Goal: Navigation & Orientation: Find specific page/section

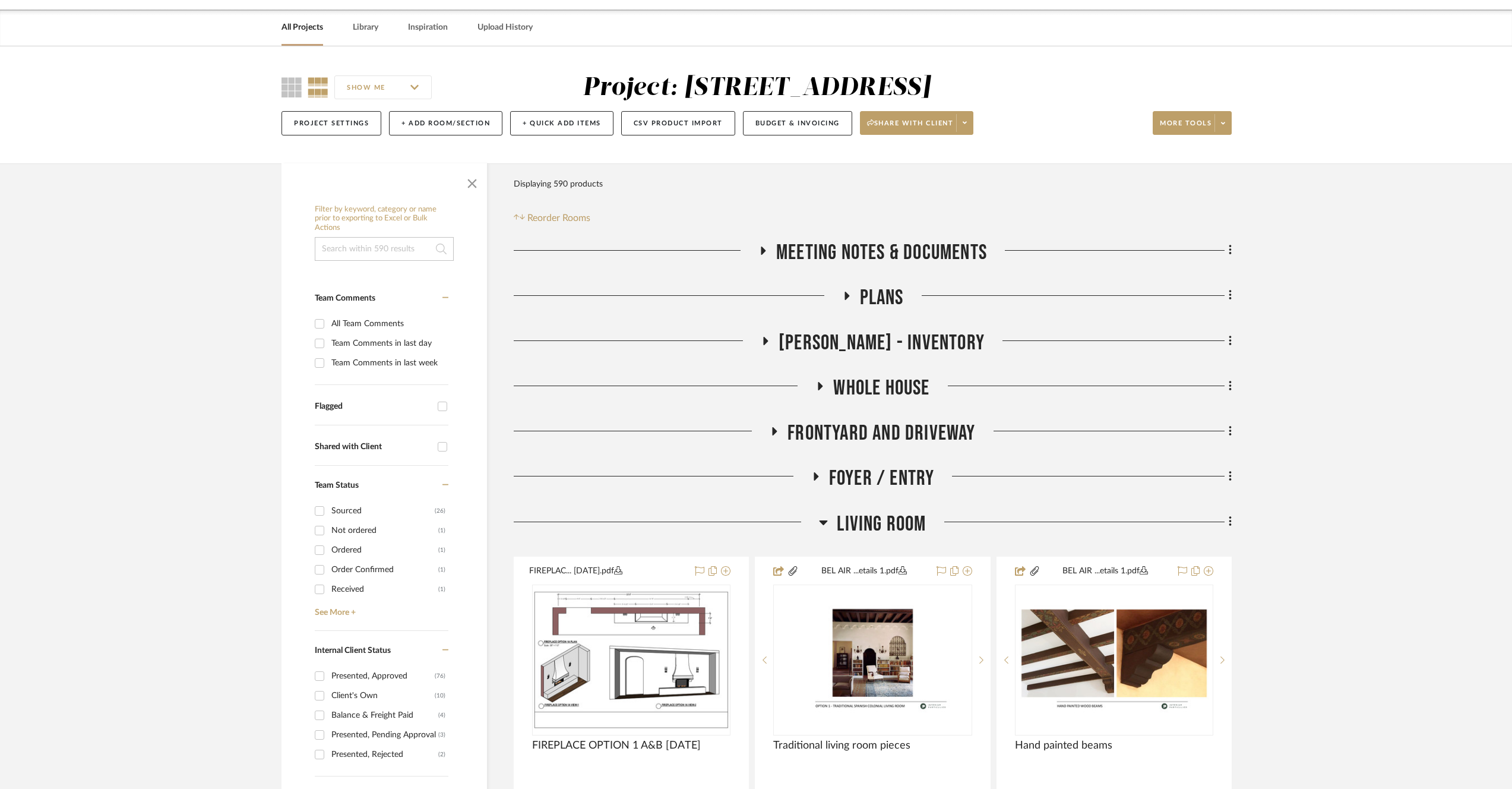
scroll to position [98, 0]
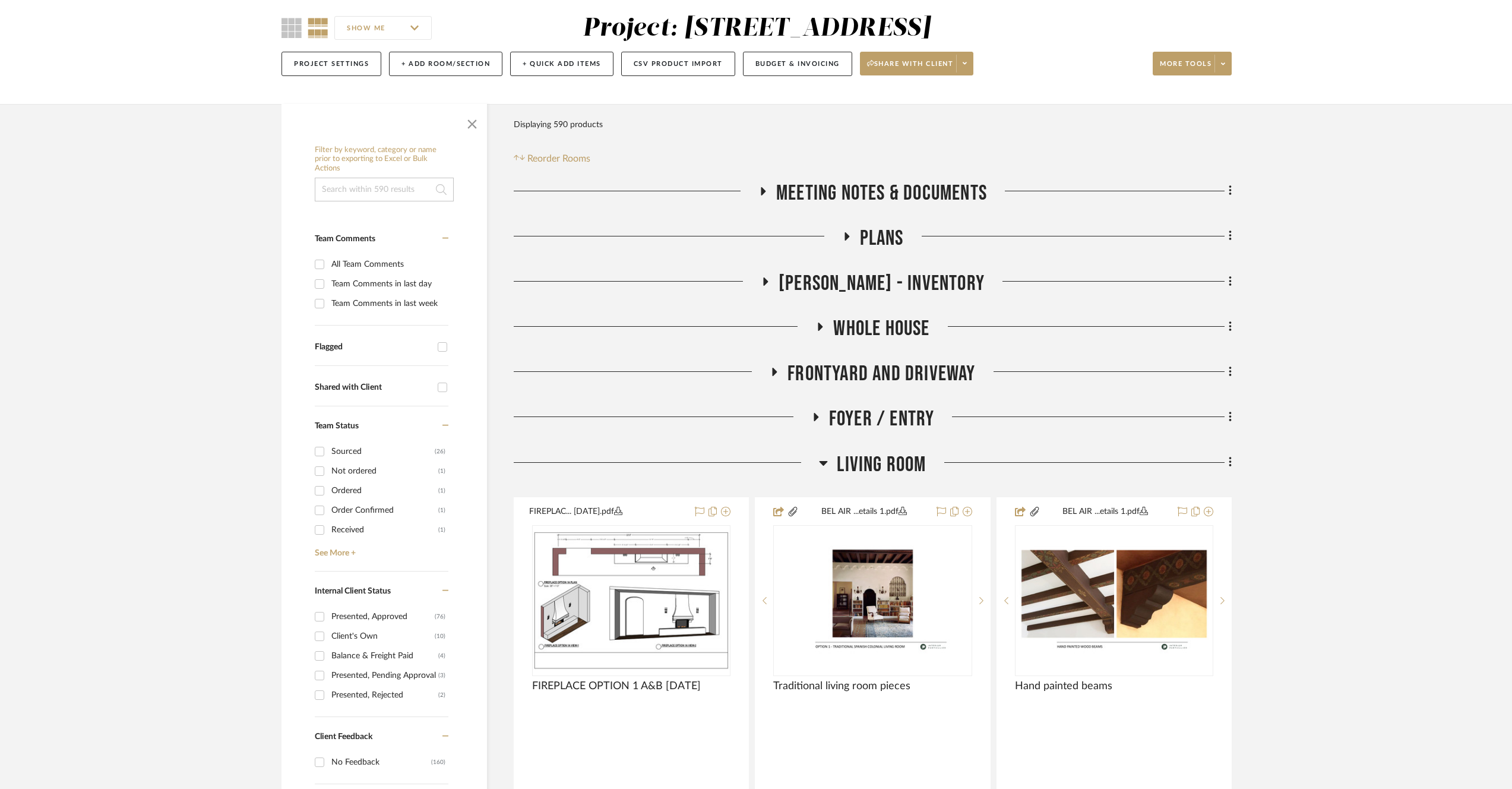
click at [876, 462] on span "Living Room" at bounding box center [881, 465] width 89 height 25
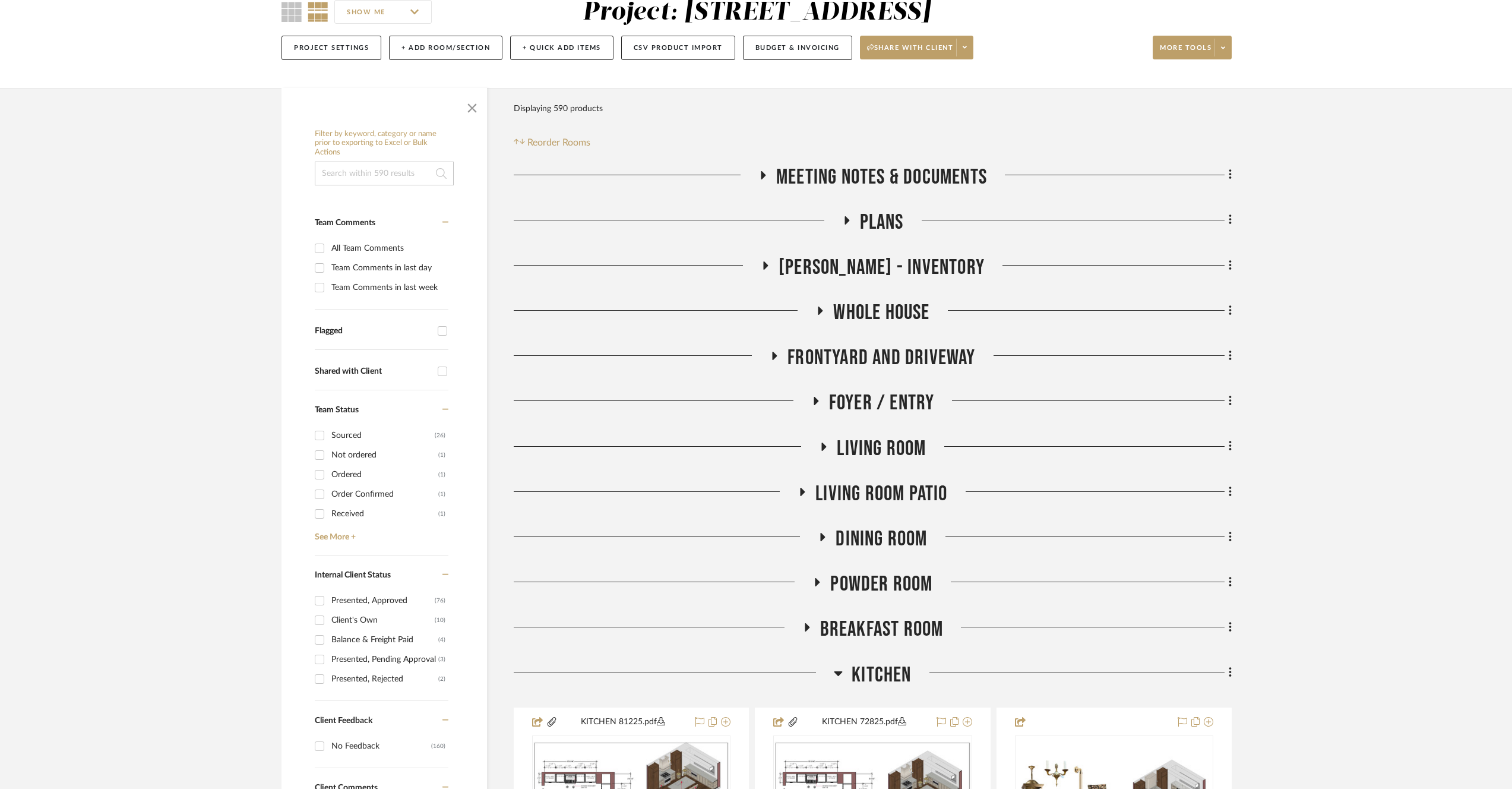
click at [890, 537] on span "Dining Room" at bounding box center [882, 539] width 92 height 25
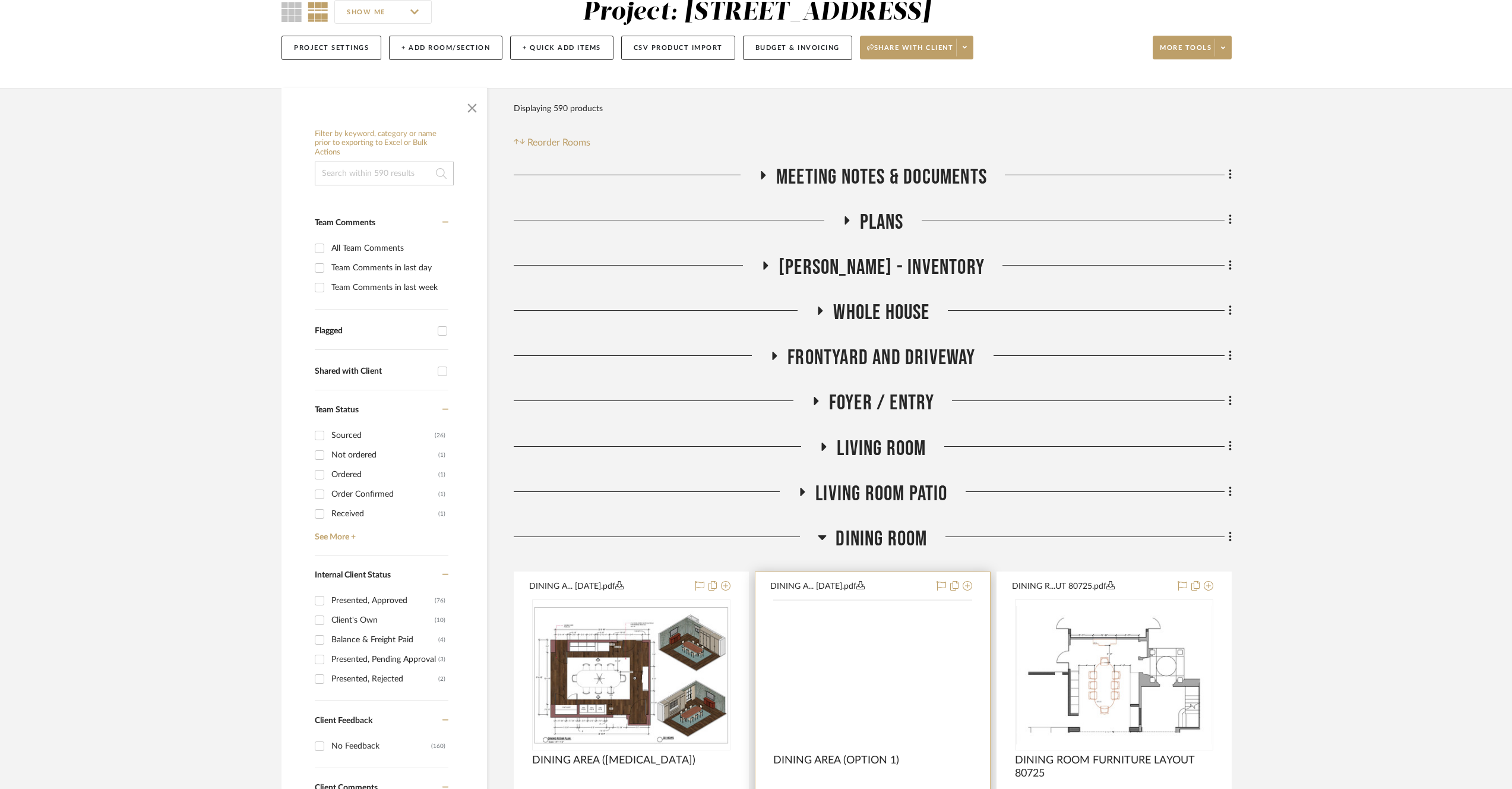
scroll to position [383, 0]
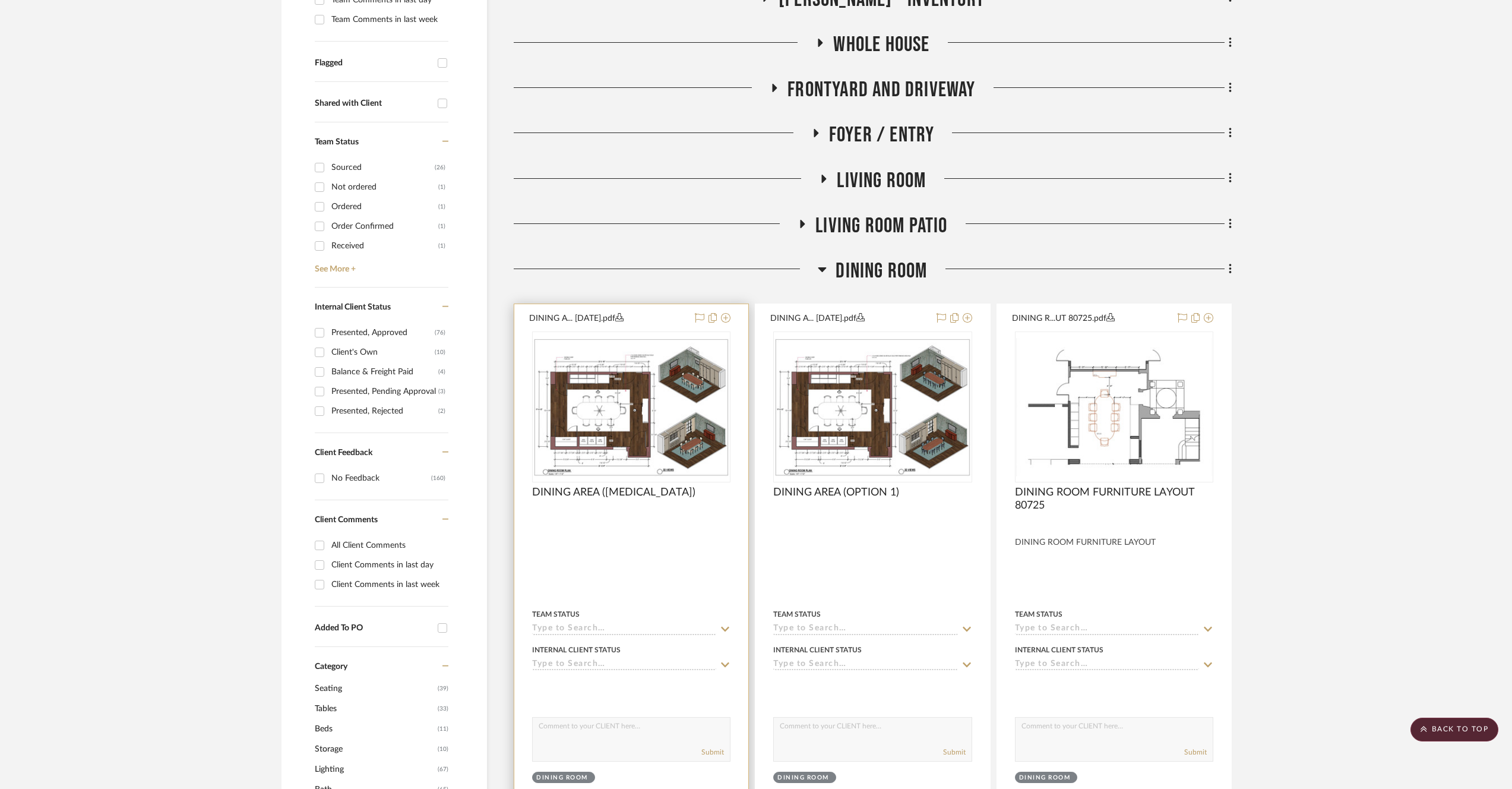
click at [651, 391] on img "0" at bounding box center [631, 407] width 196 height 138
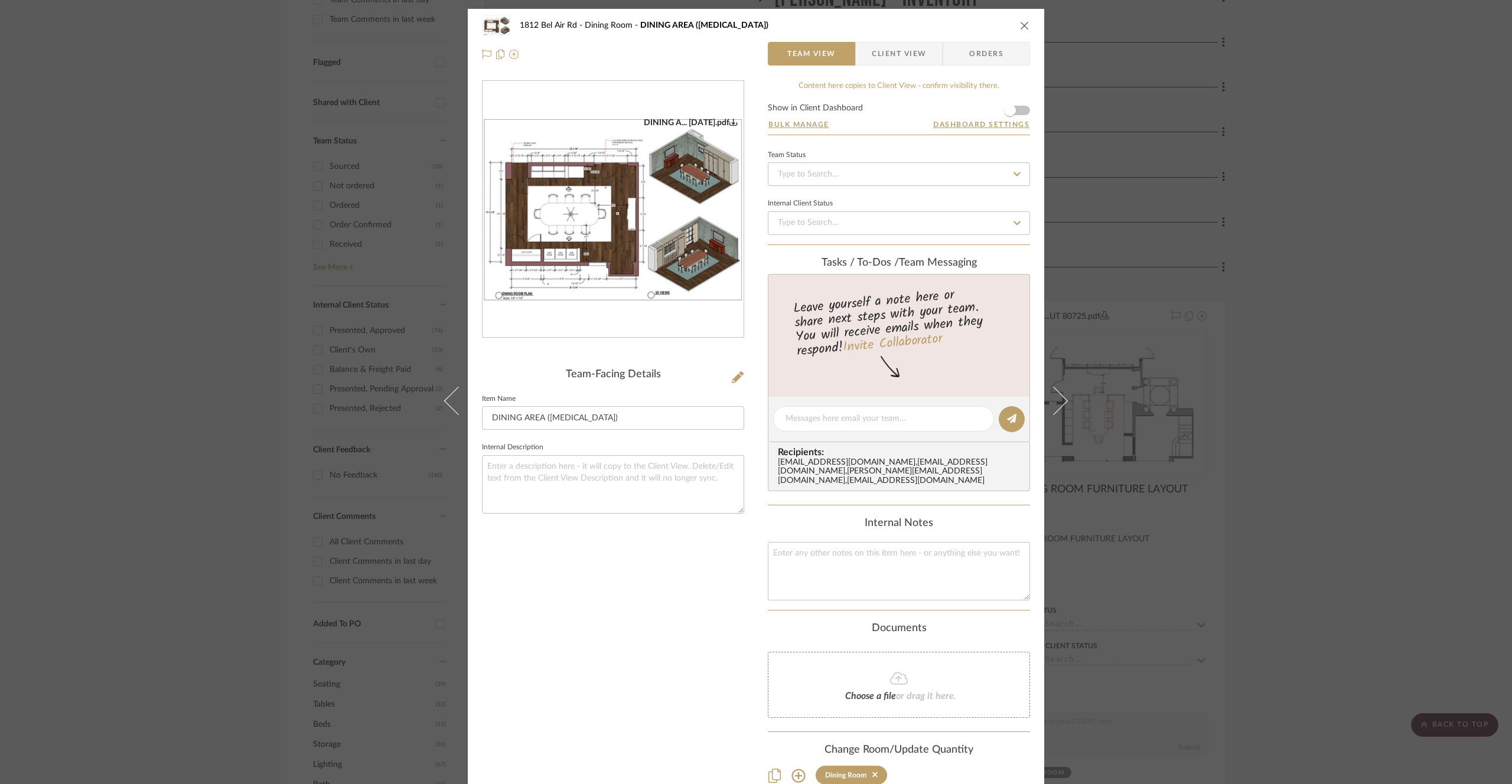
click at [632, 273] on img "0" at bounding box center [613, 209] width 261 height 184
click at [1105, 248] on div "[STREET_ADDRESS] Dining Room DINING AREA ([MEDICAL_DATA]) Team View Client View…" at bounding box center [756, 392] width 1512 height 784
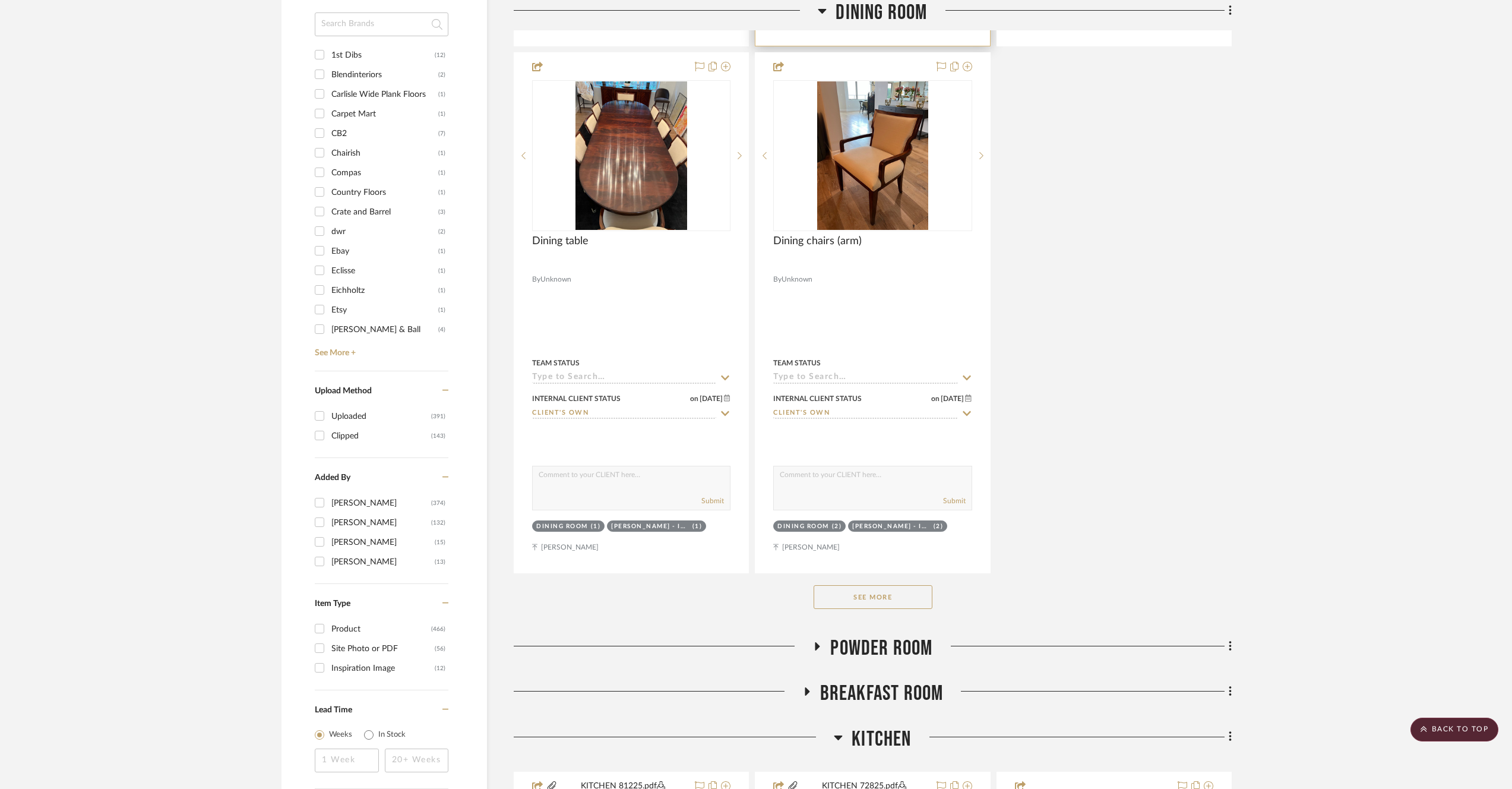
scroll to position [1976, 0]
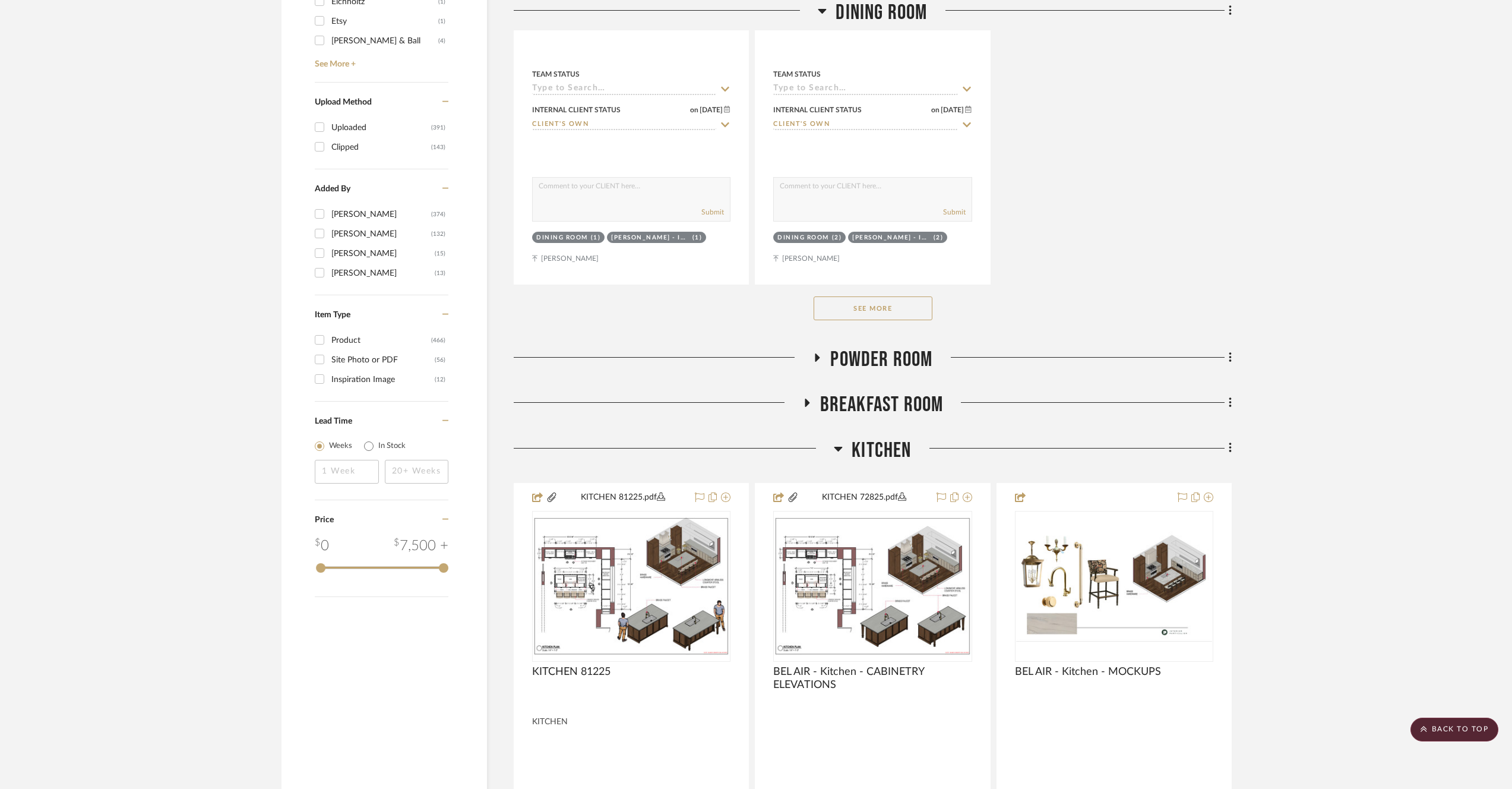
click at [900, 446] on span "Kitchen" at bounding box center [881, 450] width 59 height 25
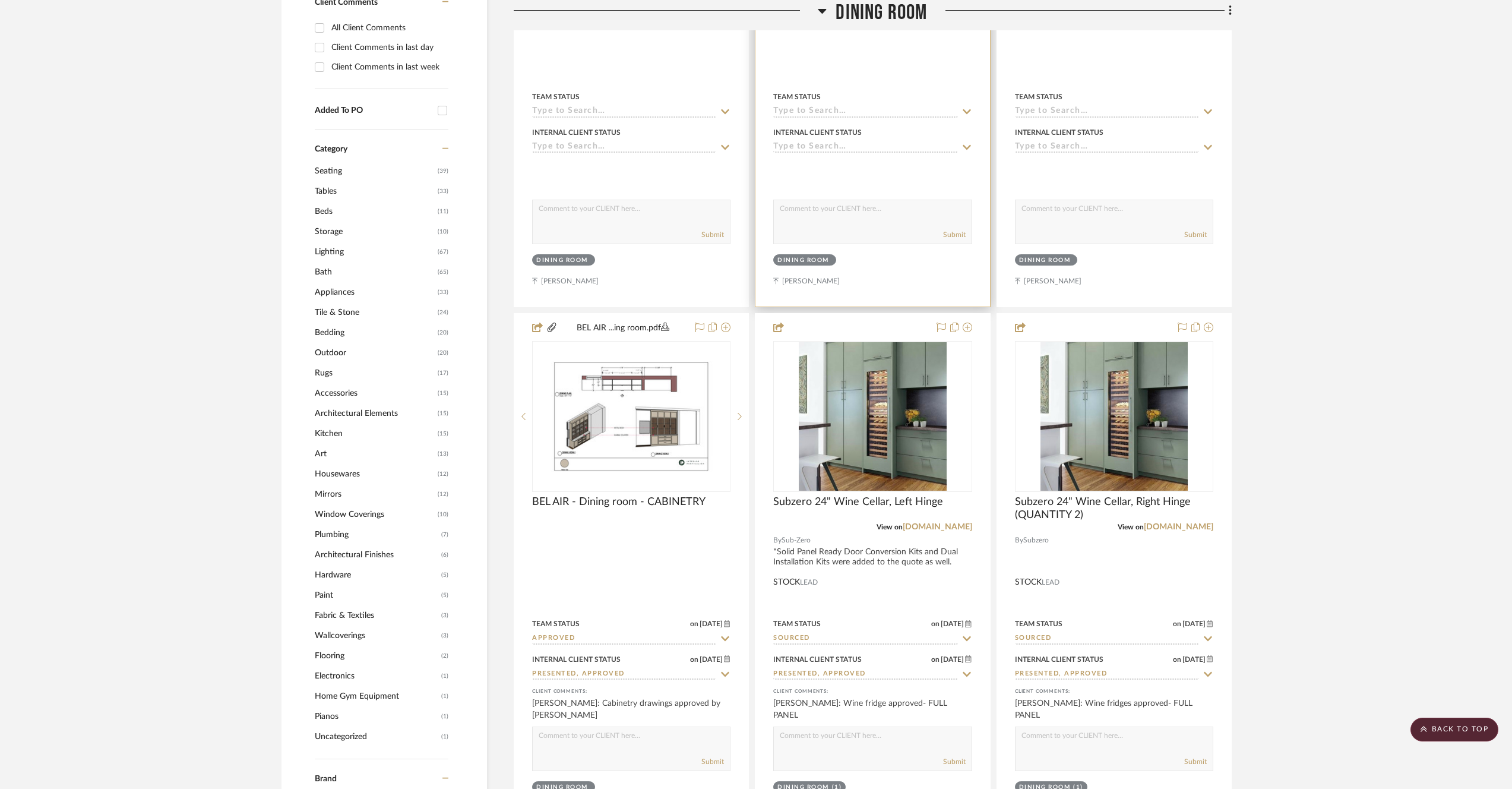
scroll to position [465, 0]
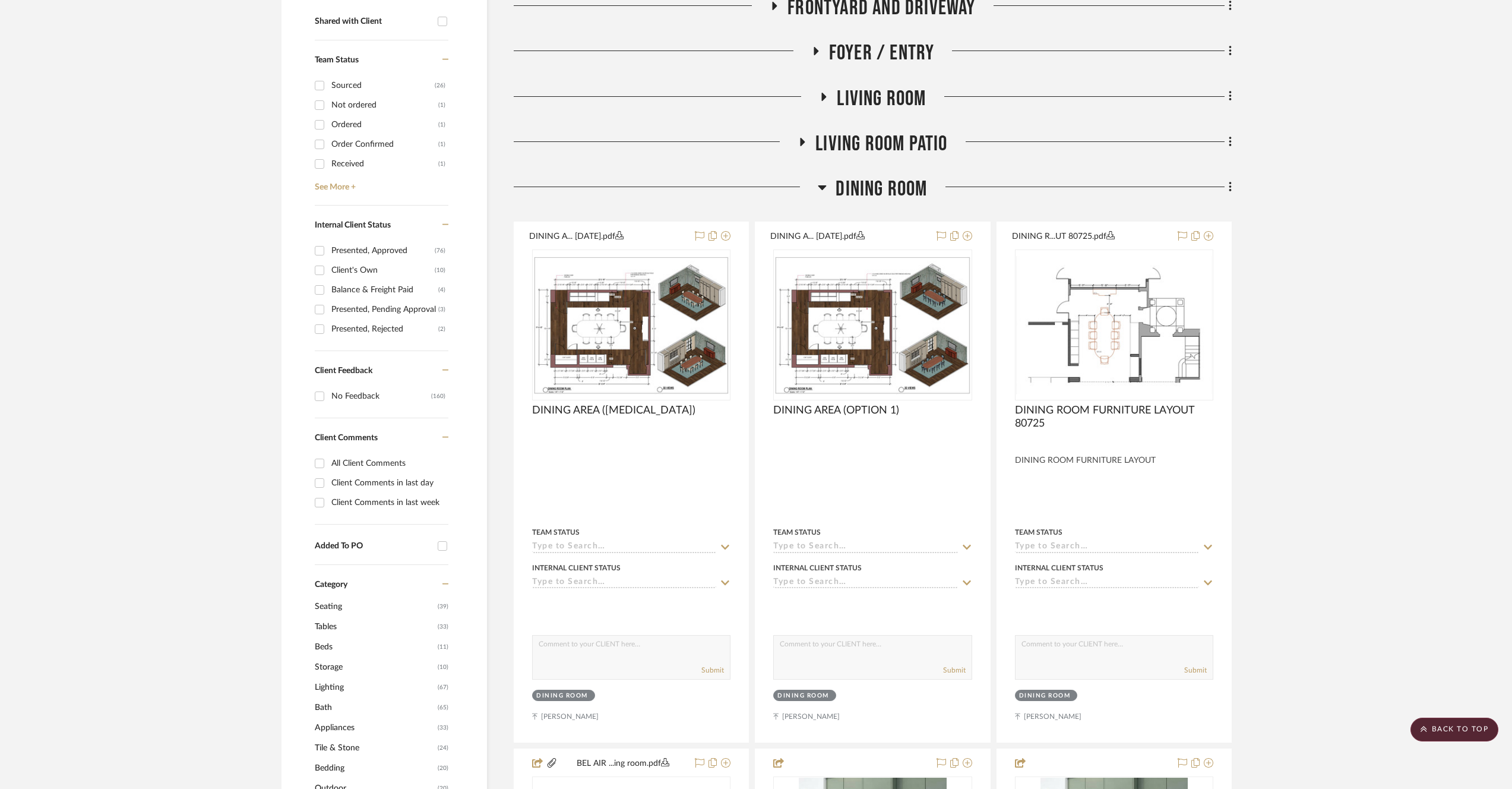
click at [868, 194] on span "Dining Room" at bounding box center [882, 189] width 92 height 25
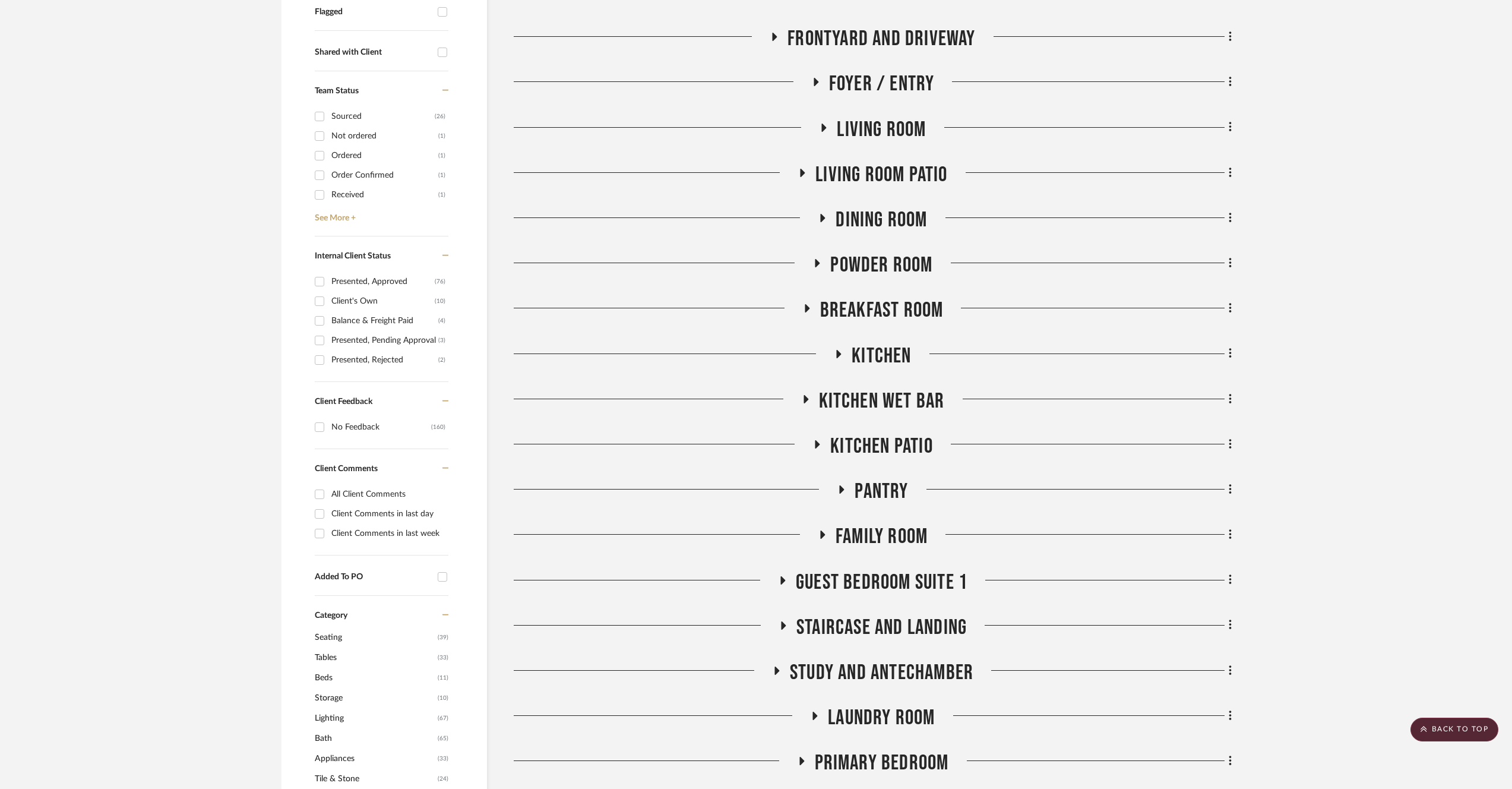
scroll to position [398, 0]
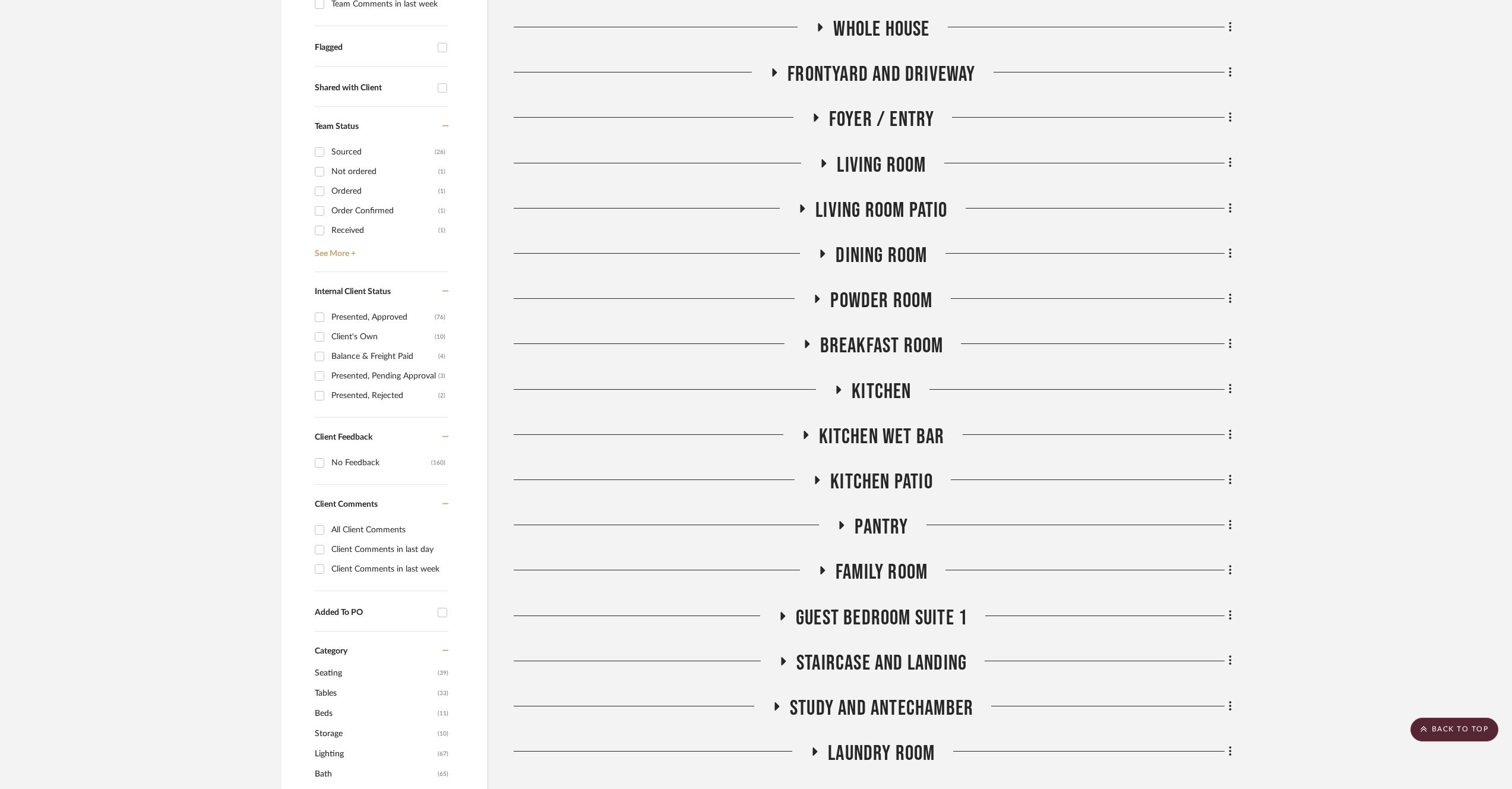
click at [881, 213] on span "Living room Patio" at bounding box center [881, 211] width 132 height 25
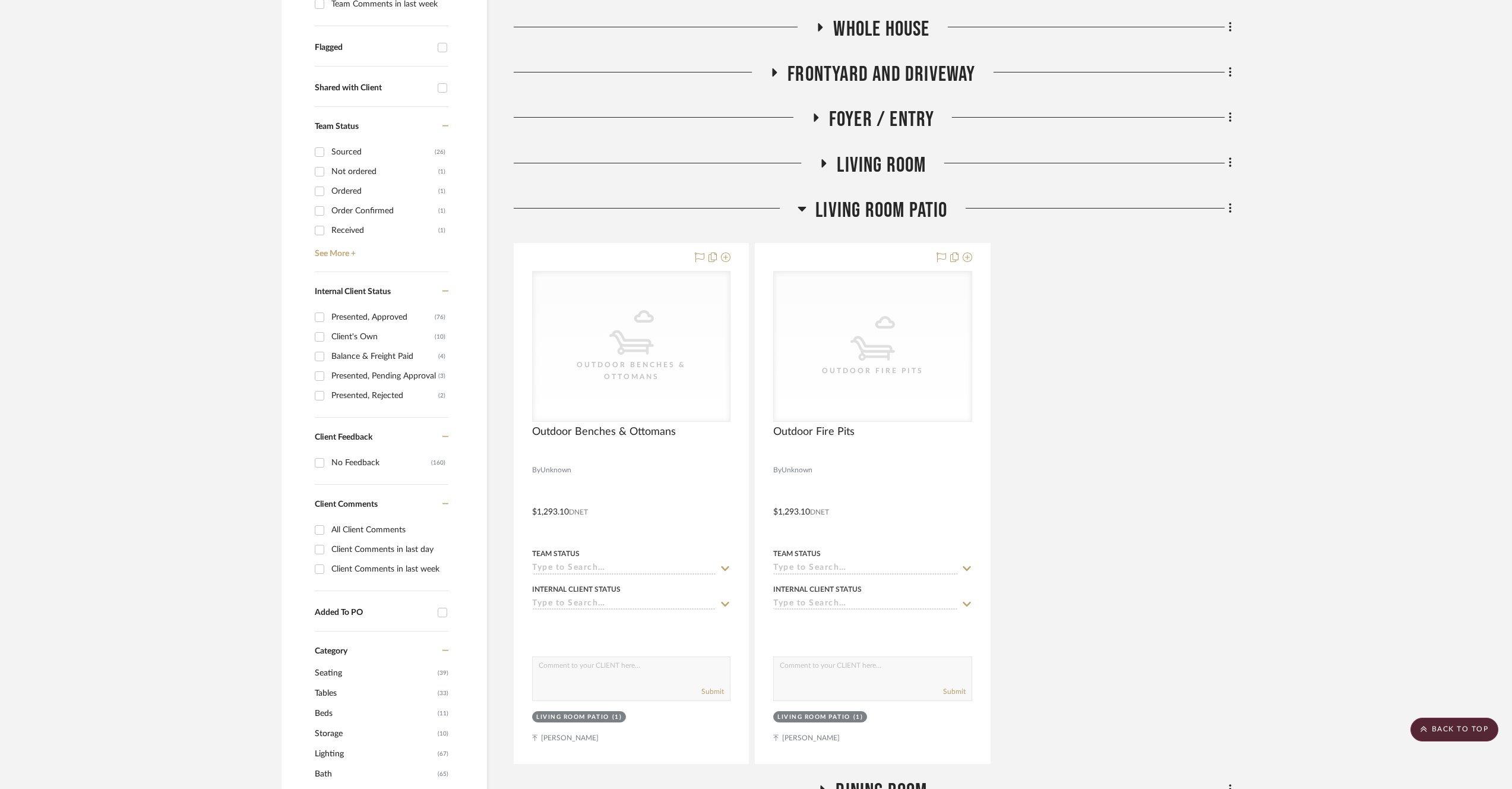
click at [881, 213] on span "Living room Patio" at bounding box center [881, 211] width 132 height 25
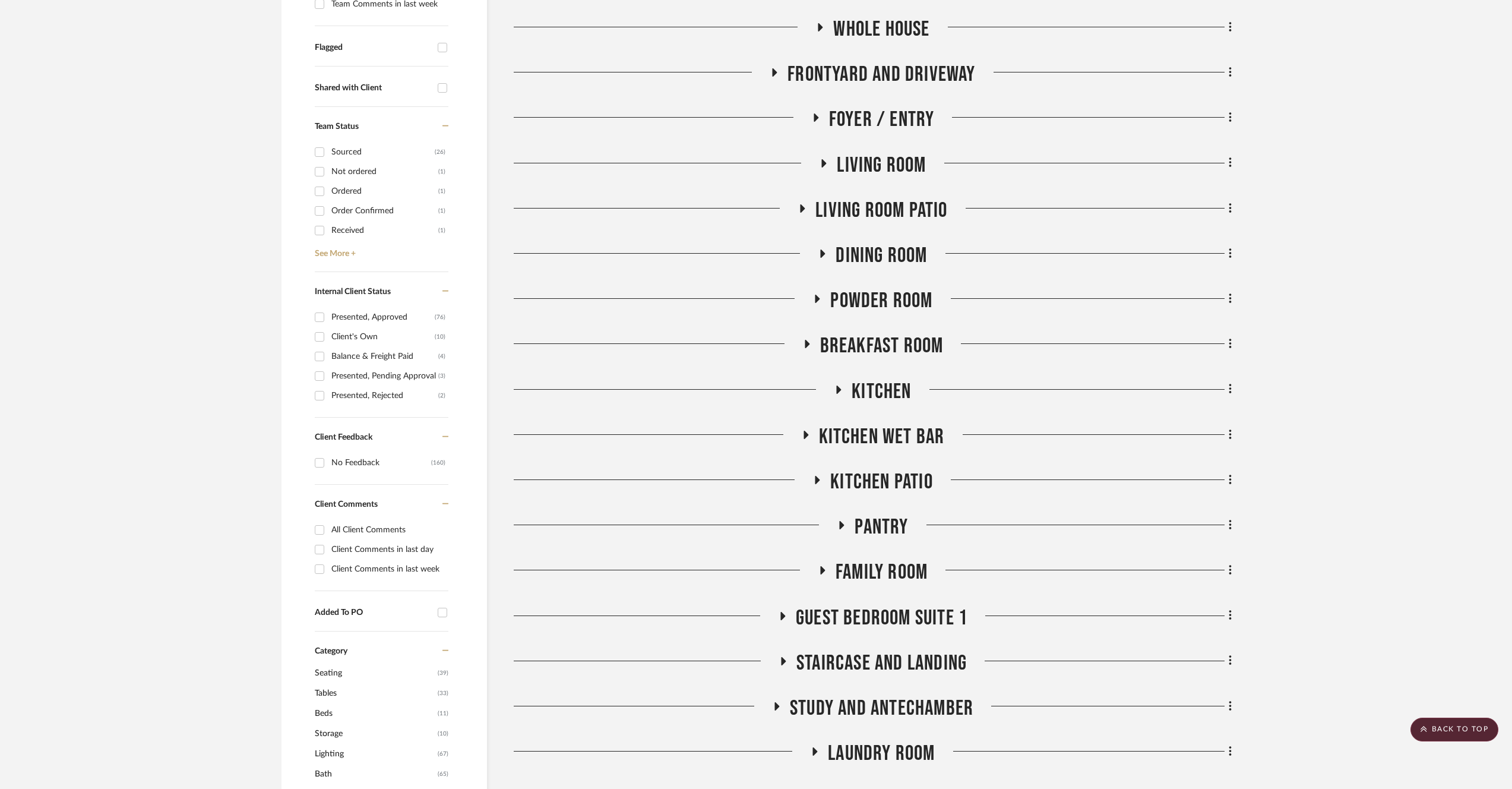
click at [886, 152] on div "Meeting notes & Documents Plans [PERSON_NAME] - Inventory Whole House Frontyard…" at bounding box center [873, 606] width 718 height 1450
click at [890, 164] on span "Living Room" at bounding box center [881, 165] width 89 height 25
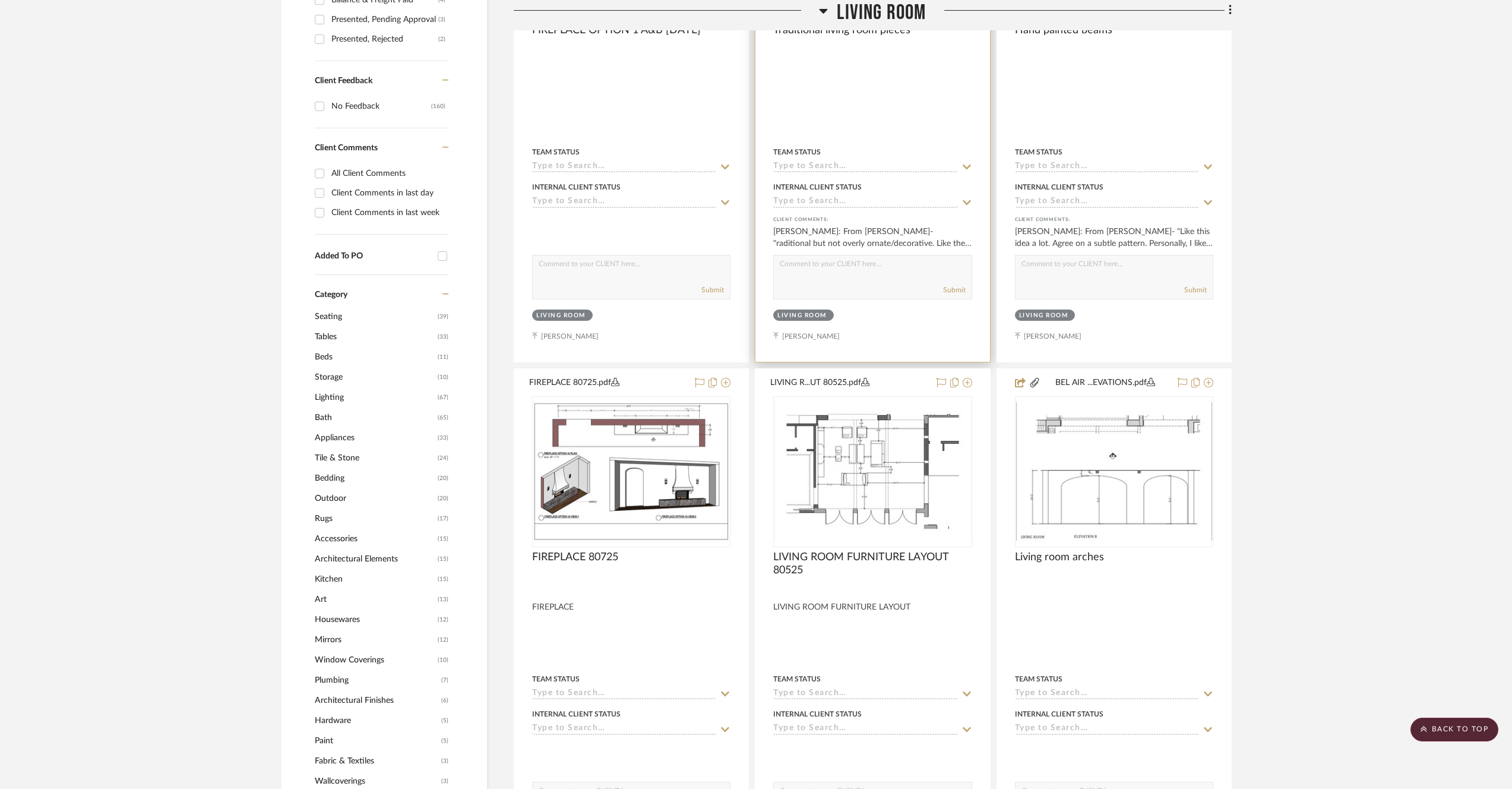
scroll to position [338, 0]
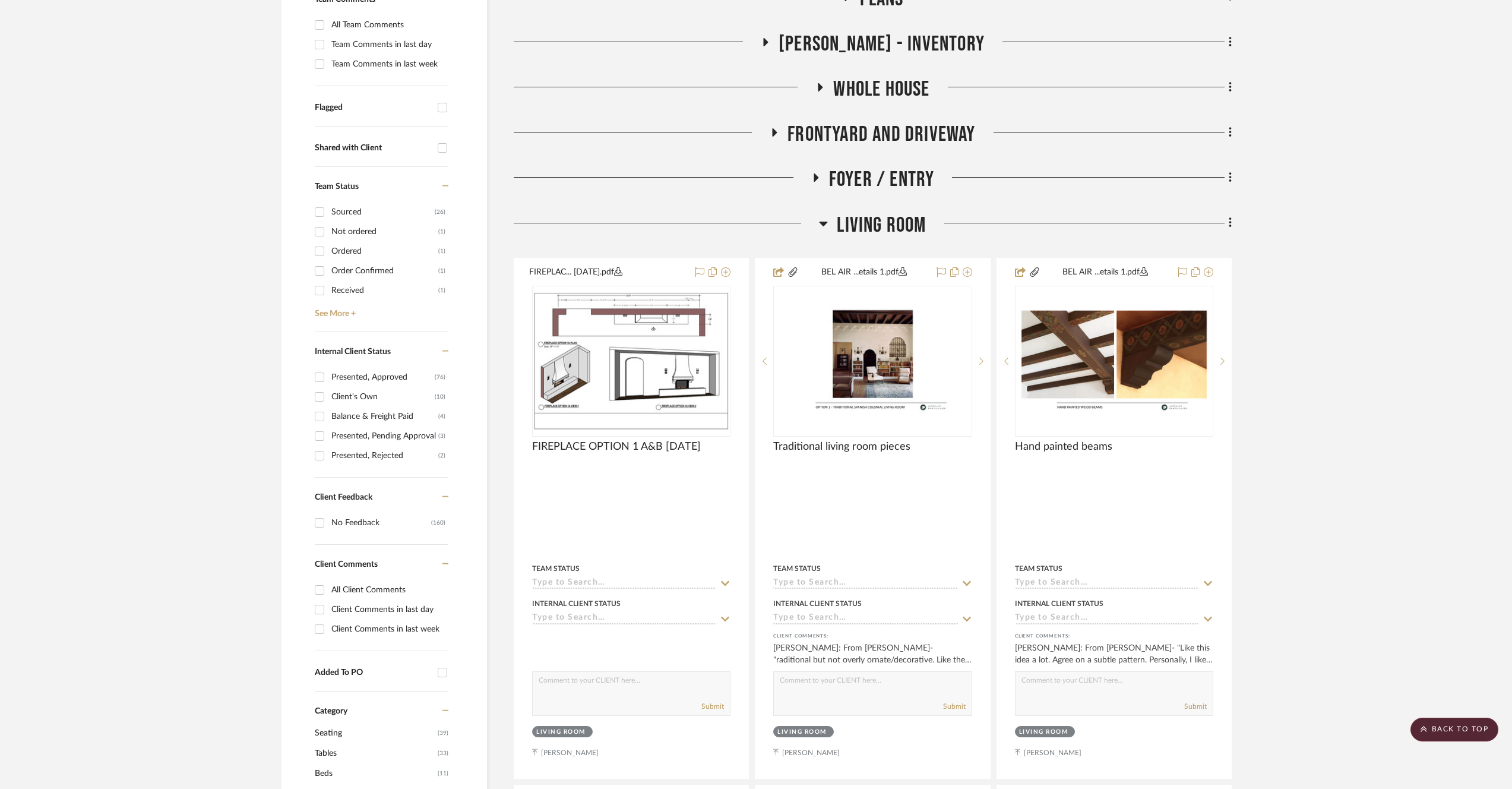
click at [899, 213] on span "Living Room" at bounding box center [881, 225] width 89 height 25
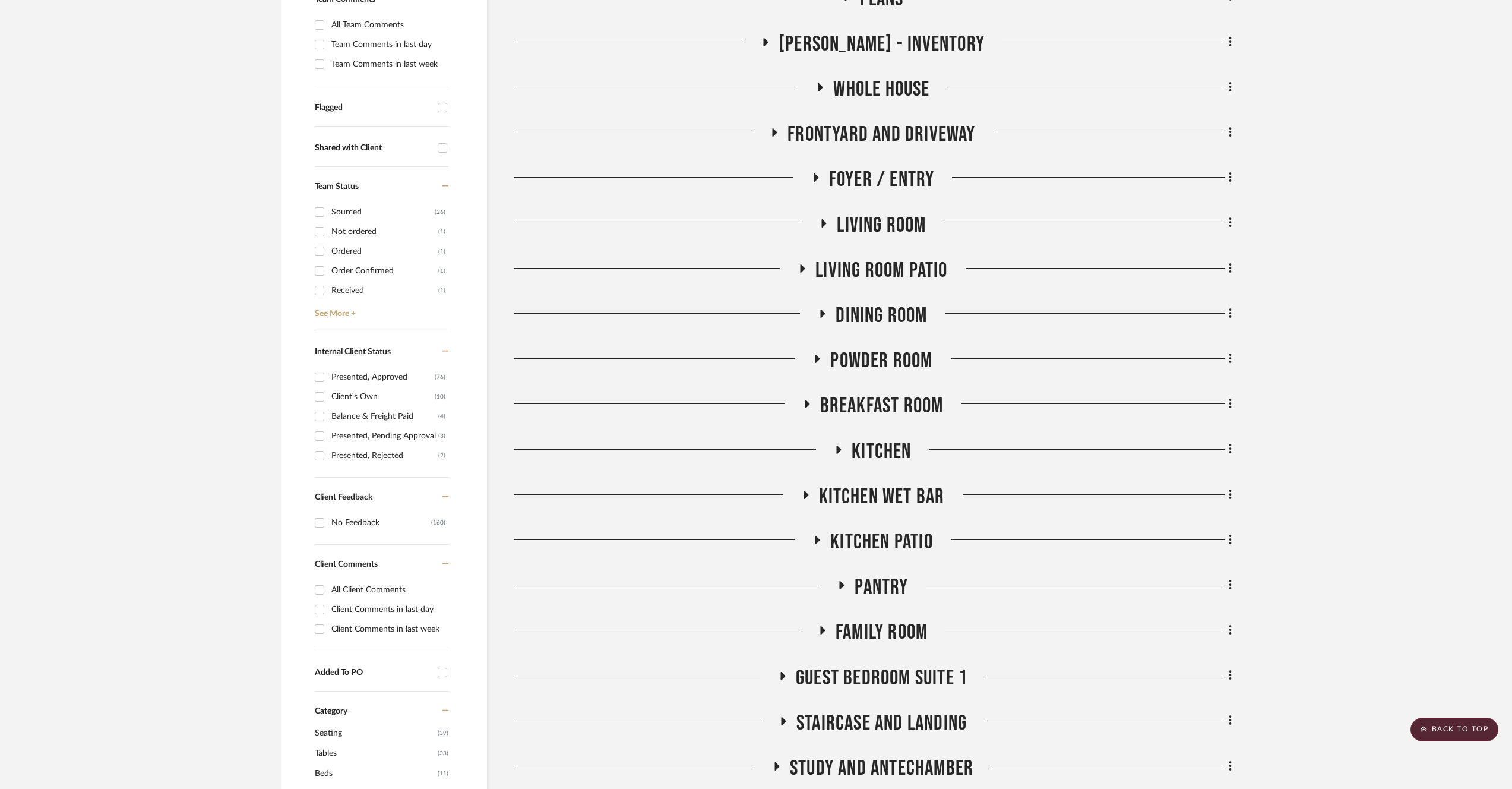
click at [867, 635] on span "Family Room" at bounding box center [882, 632] width 92 height 25
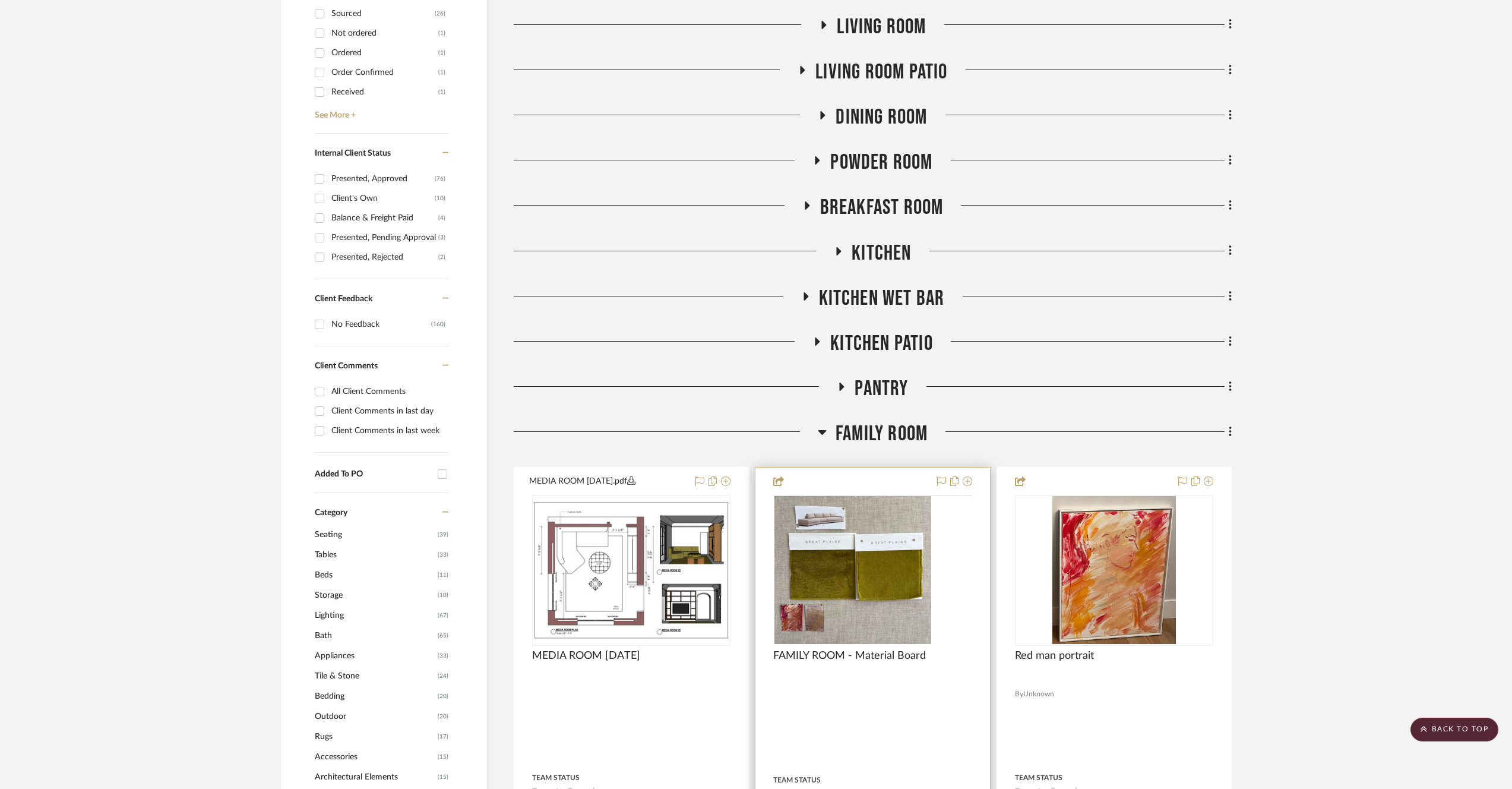
scroll to position [544, 0]
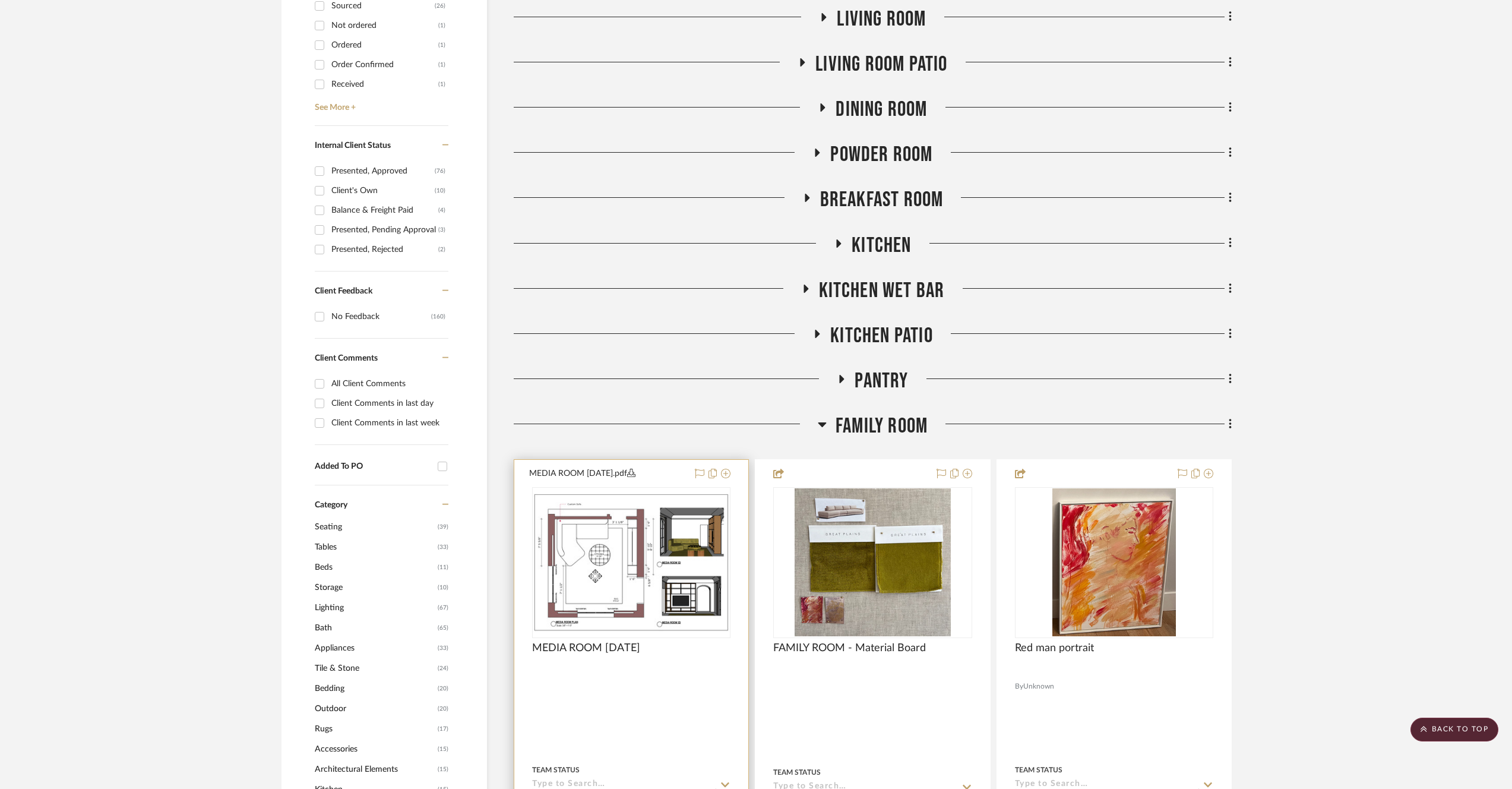
click at [683, 545] on div at bounding box center [631, 562] width 199 height 151
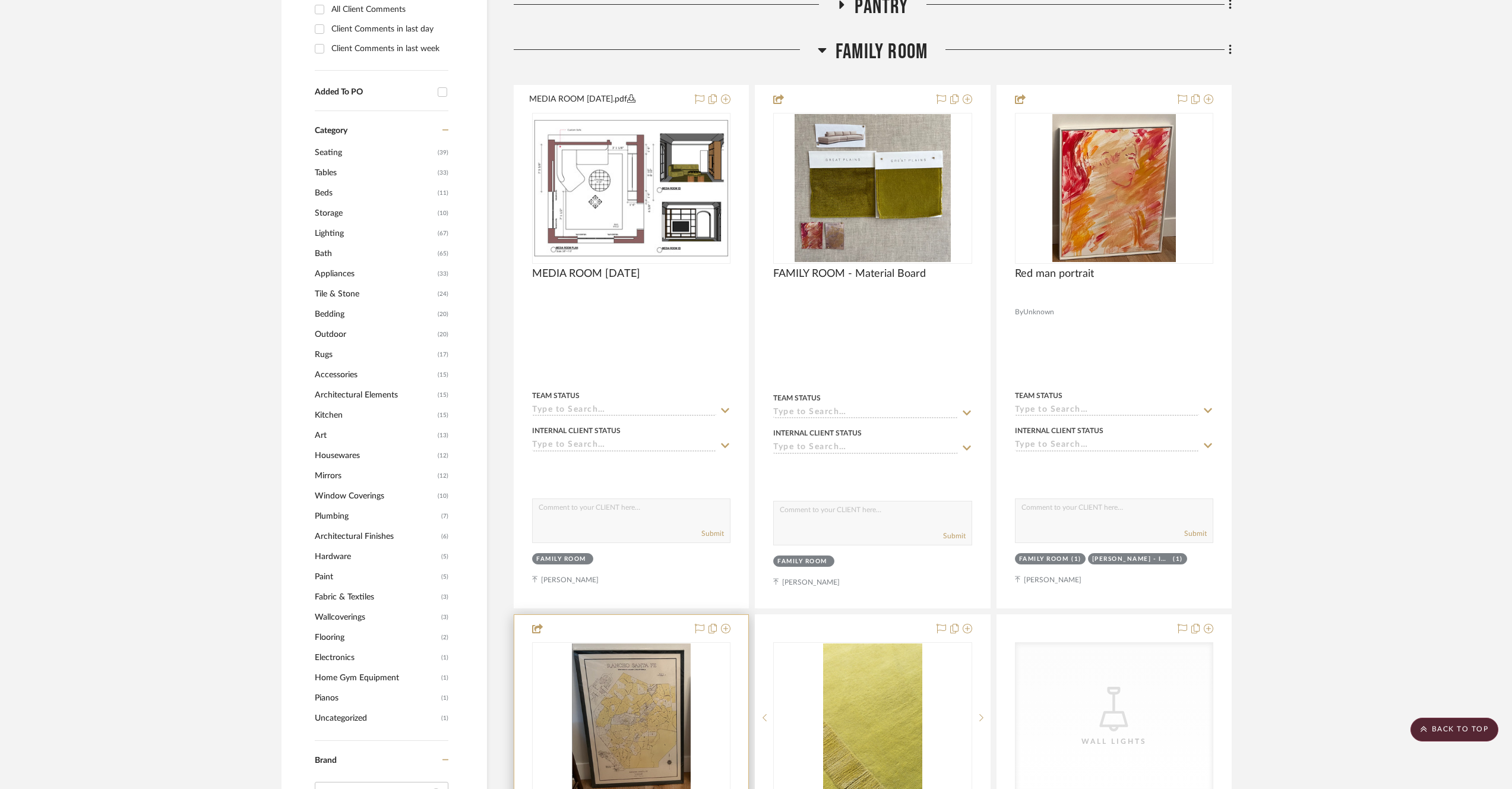
scroll to position [857, 0]
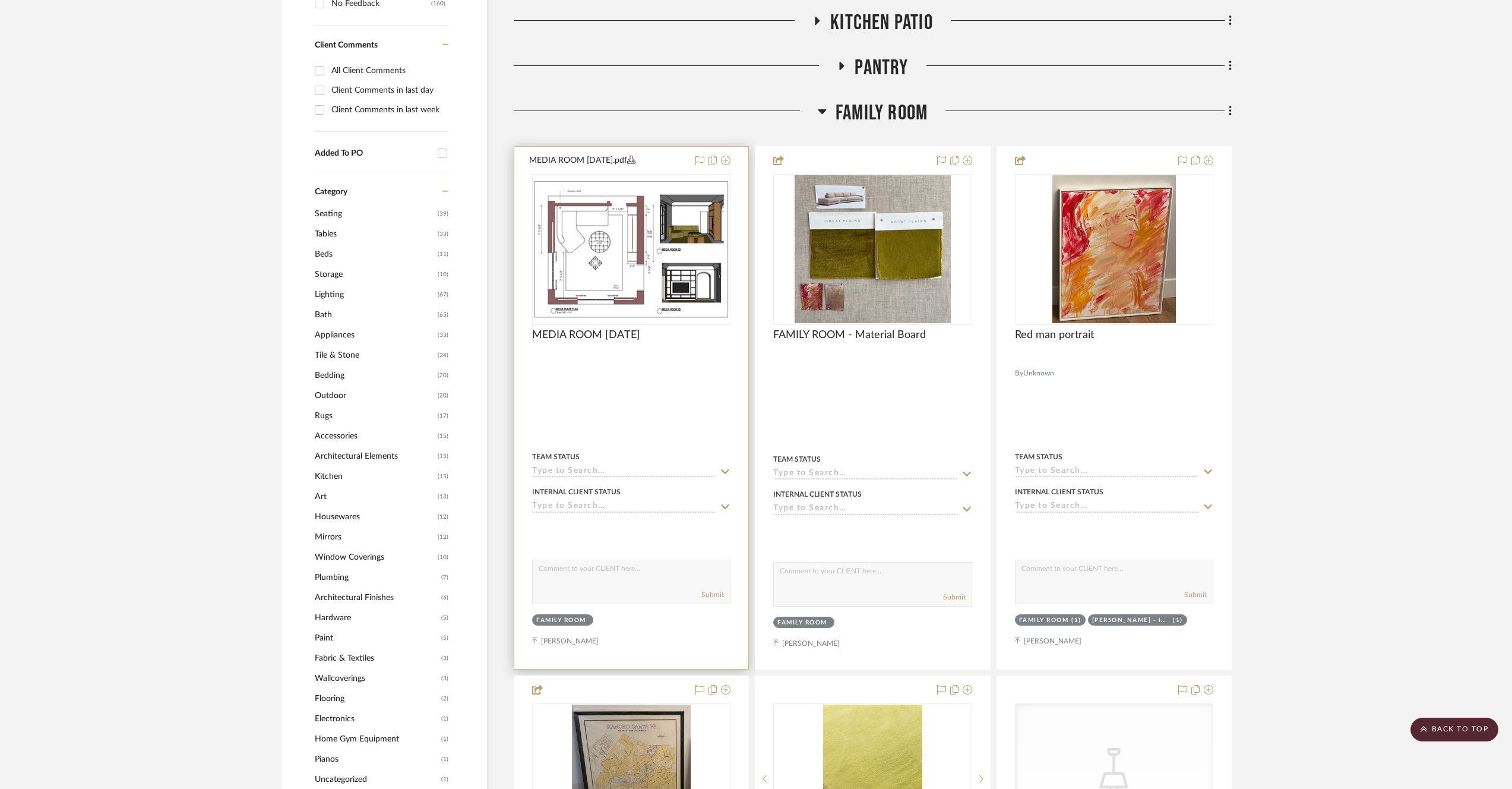
click at [697, 267] on img "0" at bounding box center [631, 249] width 196 height 138
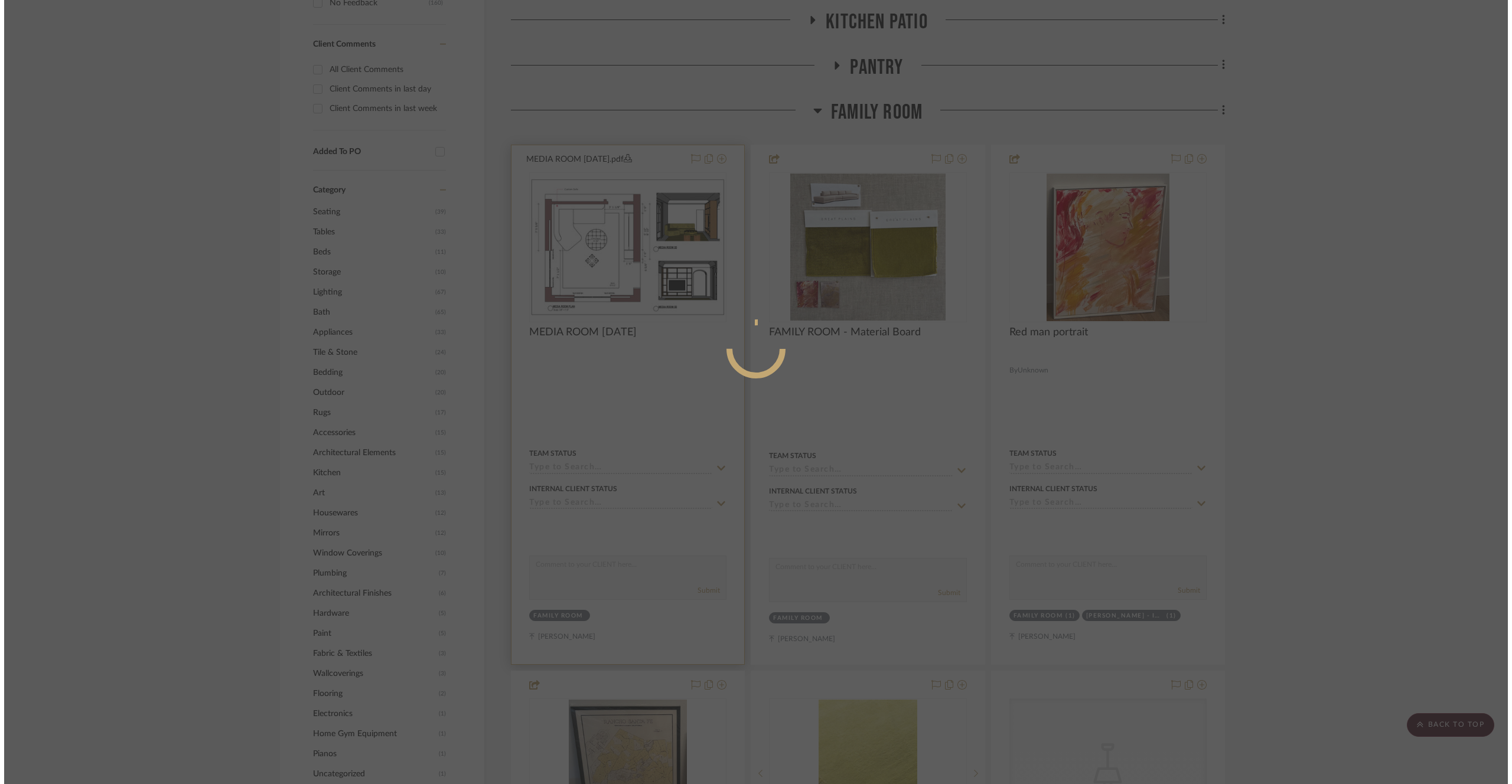
scroll to position [0, 0]
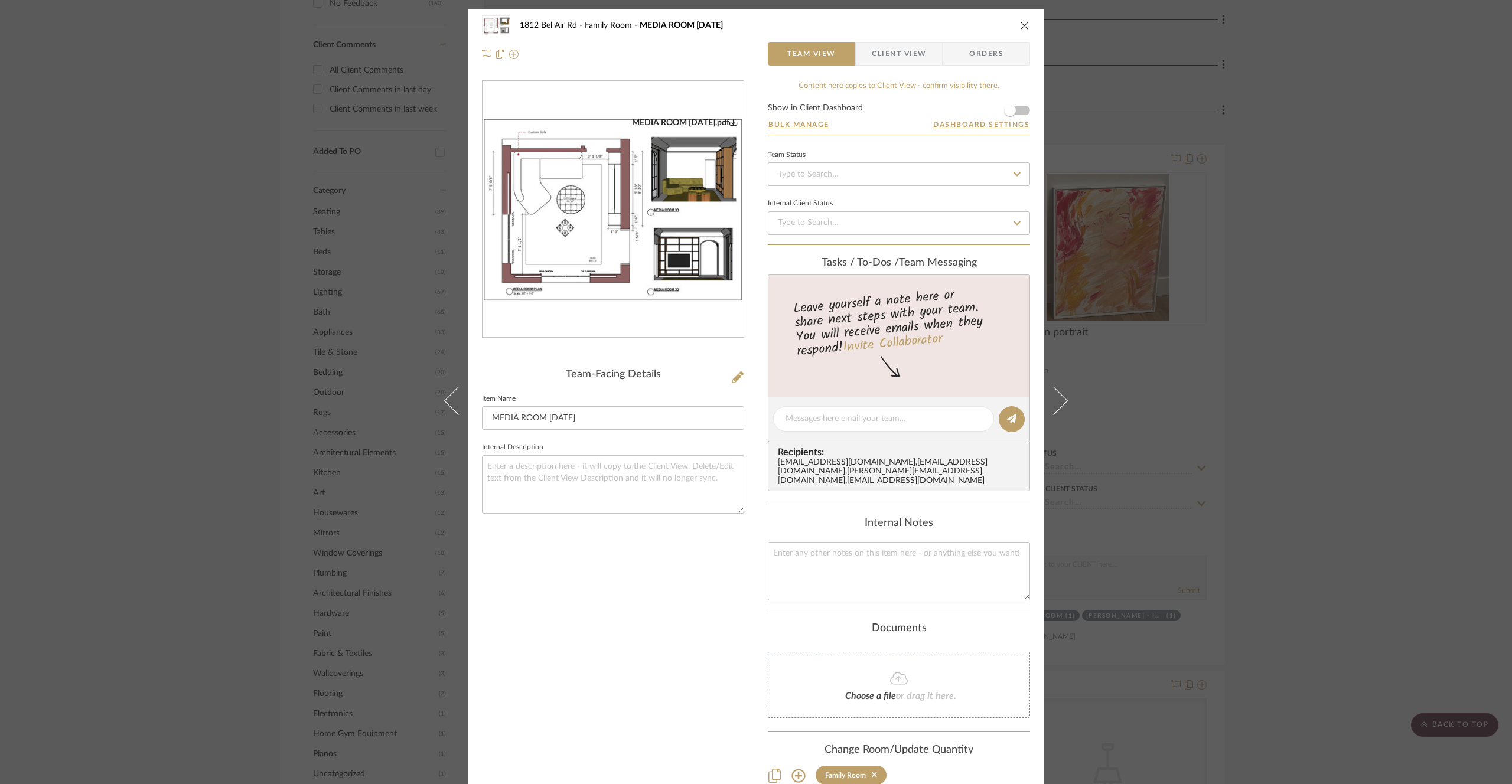
click at [665, 232] on img "0" at bounding box center [613, 209] width 261 height 184
click at [1181, 380] on div "1812 Bel Air Rd Family Room MEDIA ROOM [DATE] Team View Client View Orders MEDI…" at bounding box center [756, 392] width 1512 height 784
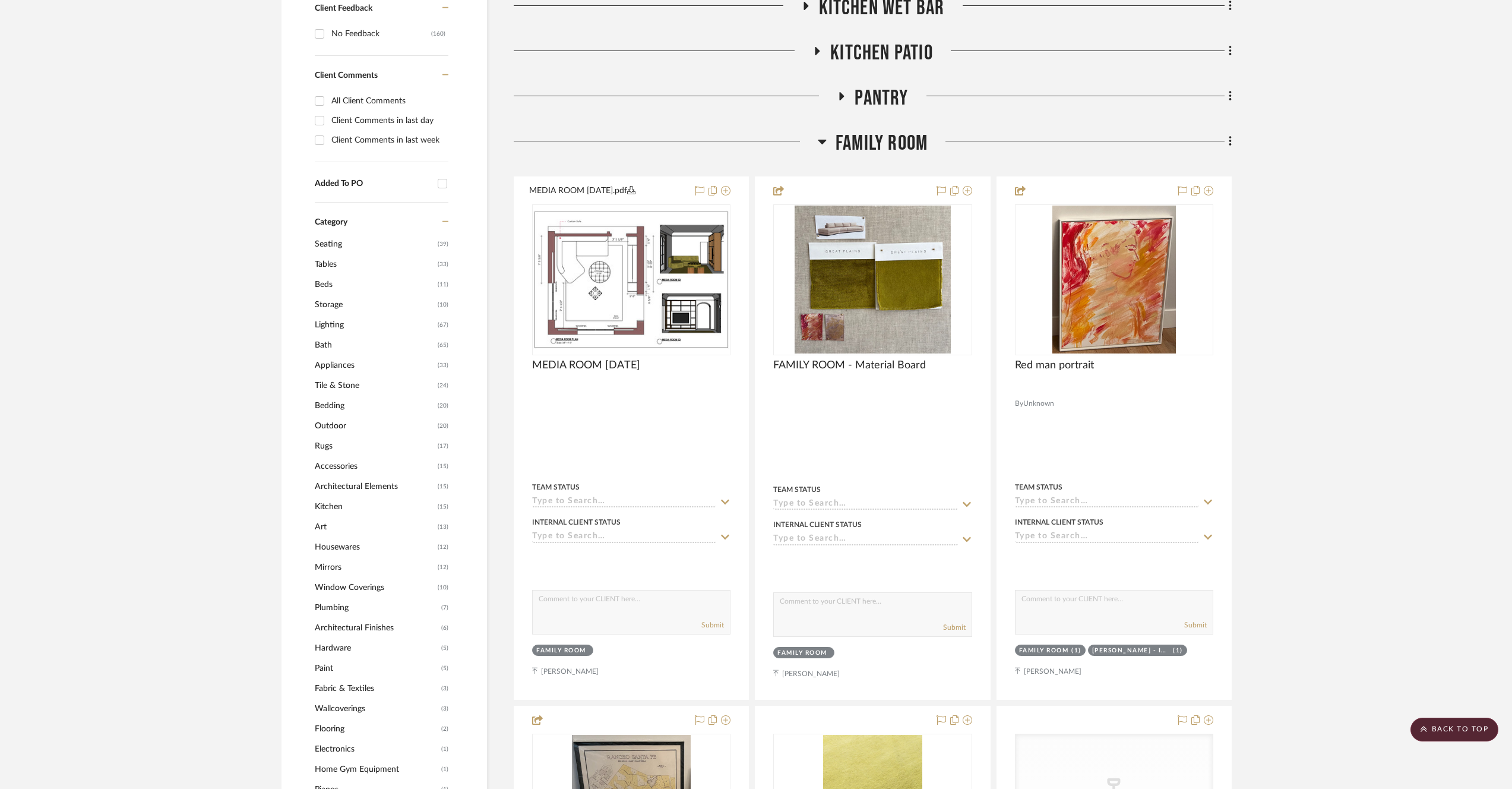
scroll to position [402, 0]
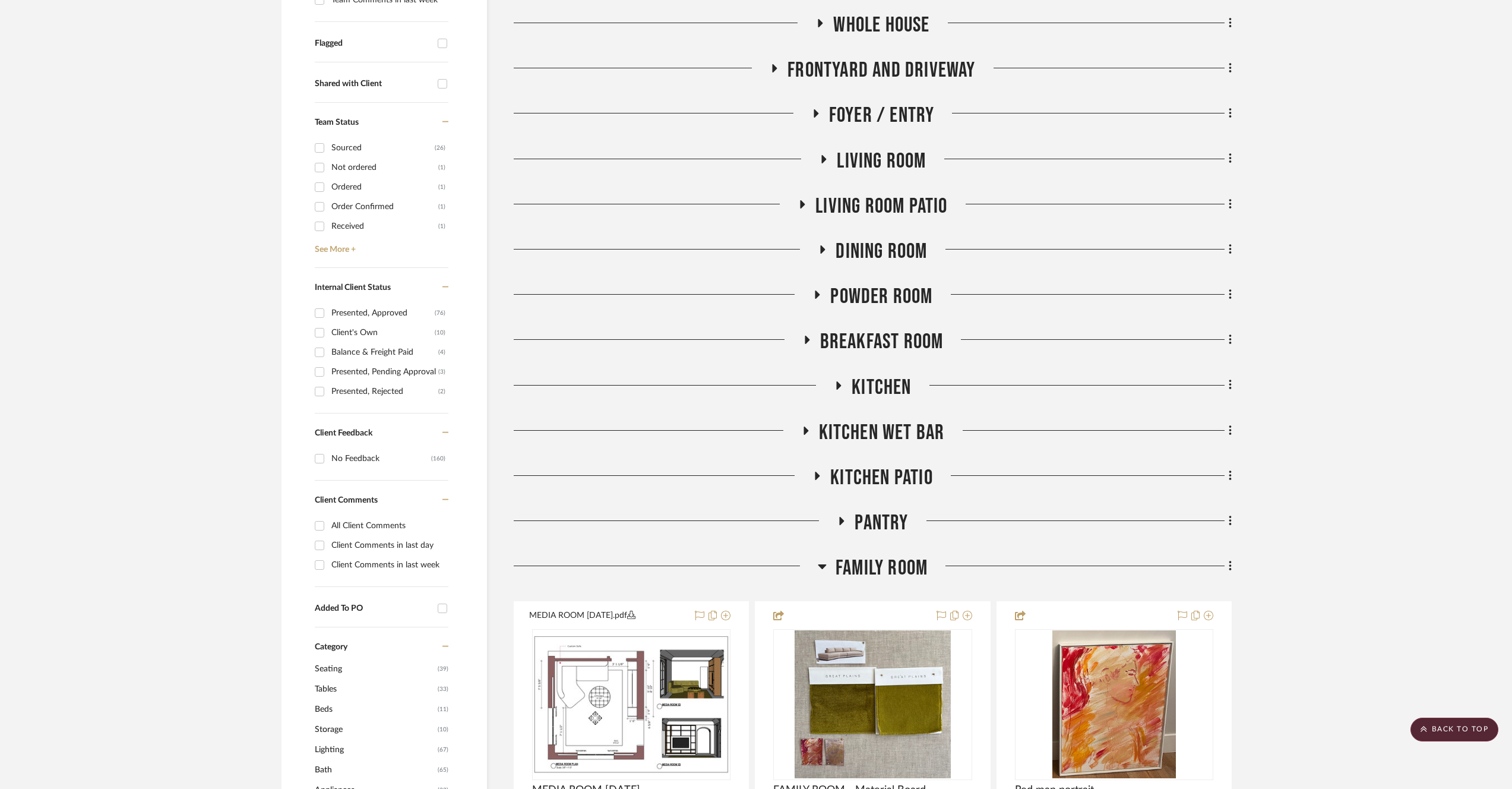
click at [868, 573] on span "Family Room" at bounding box center [882, 568] width 92 height 25
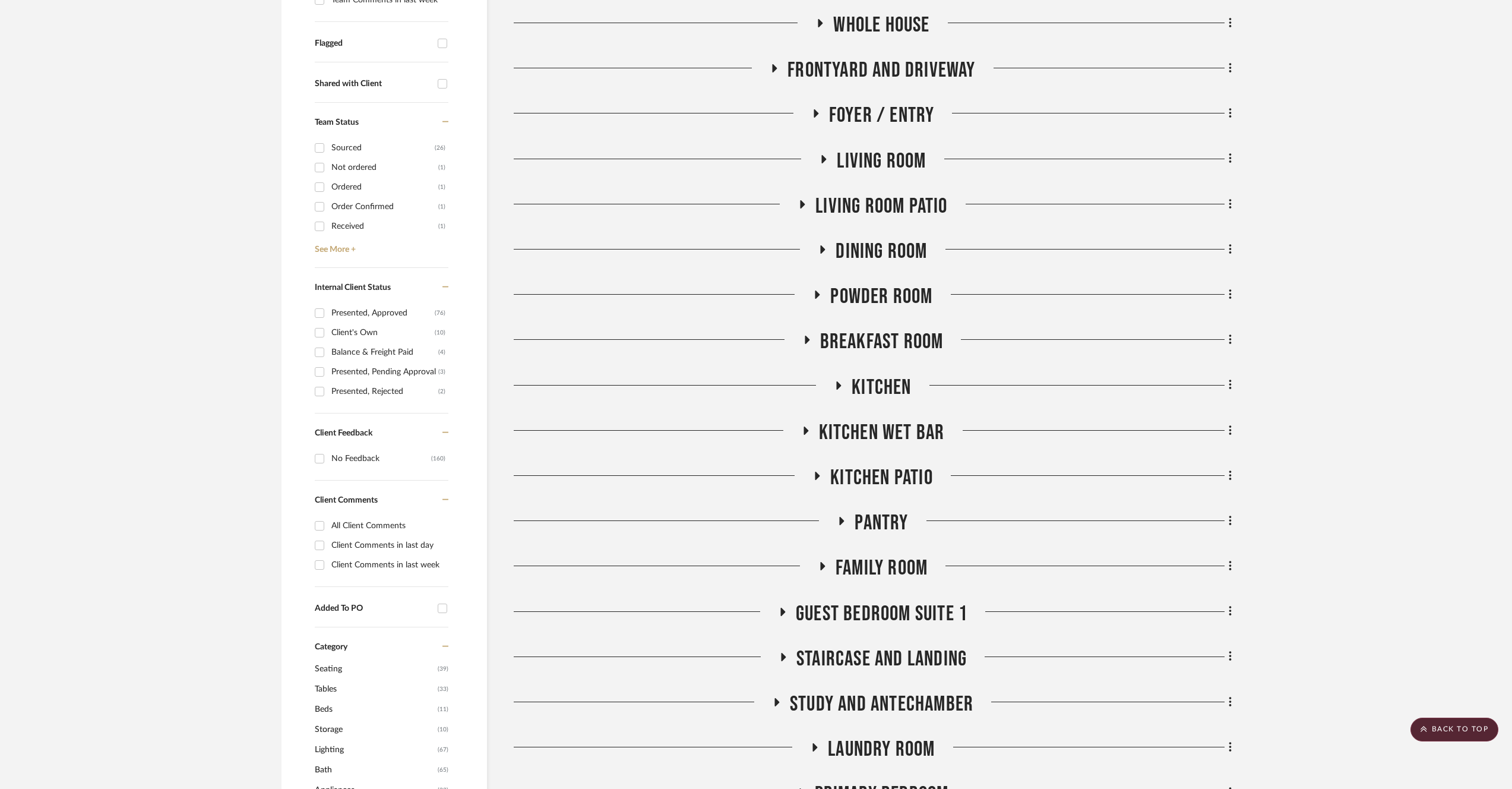
click at [870, 523] on span "Pantry" at bounding box center [881, 523] width 54 height 25
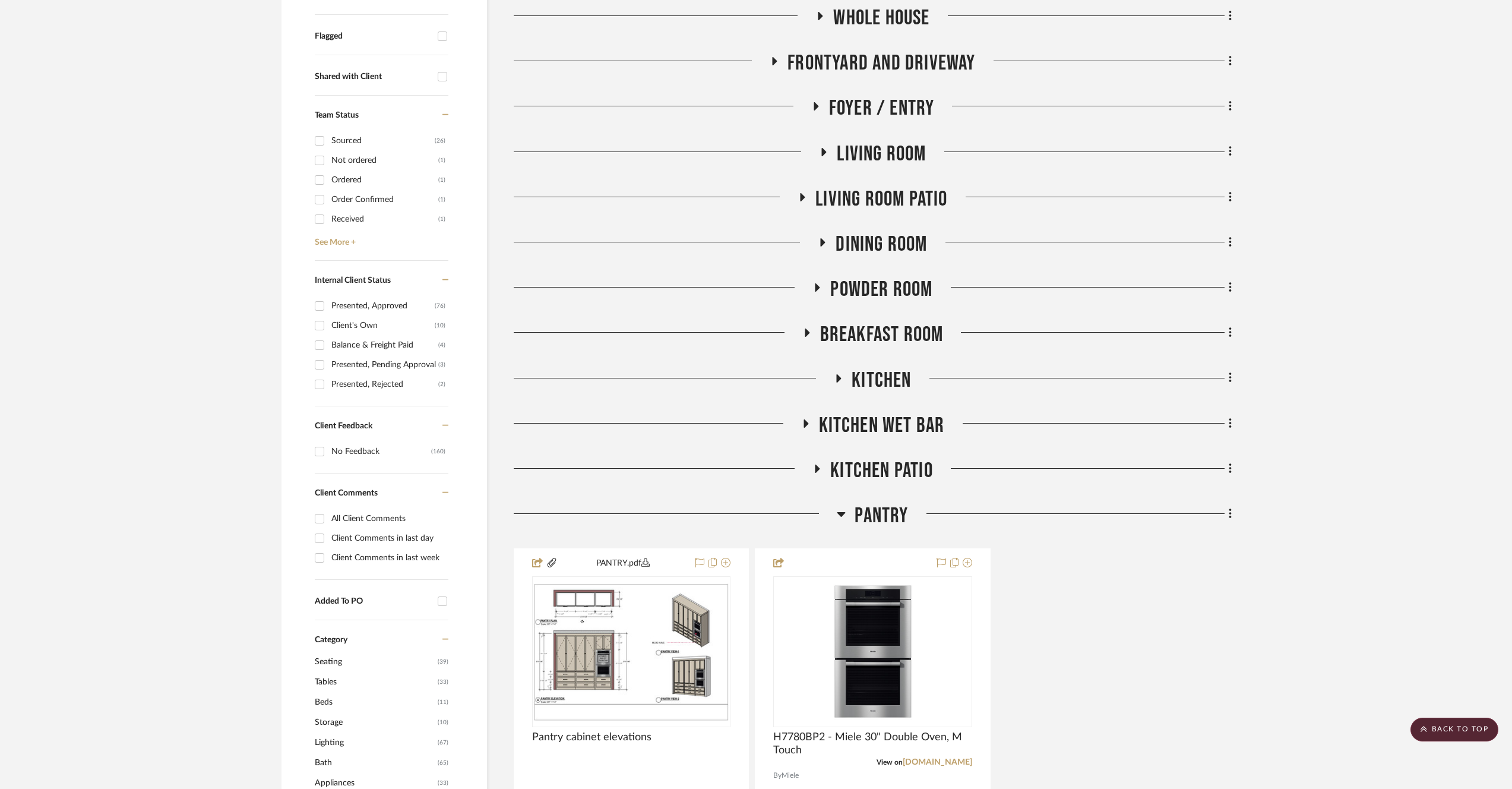
scroll to position [511, 0]
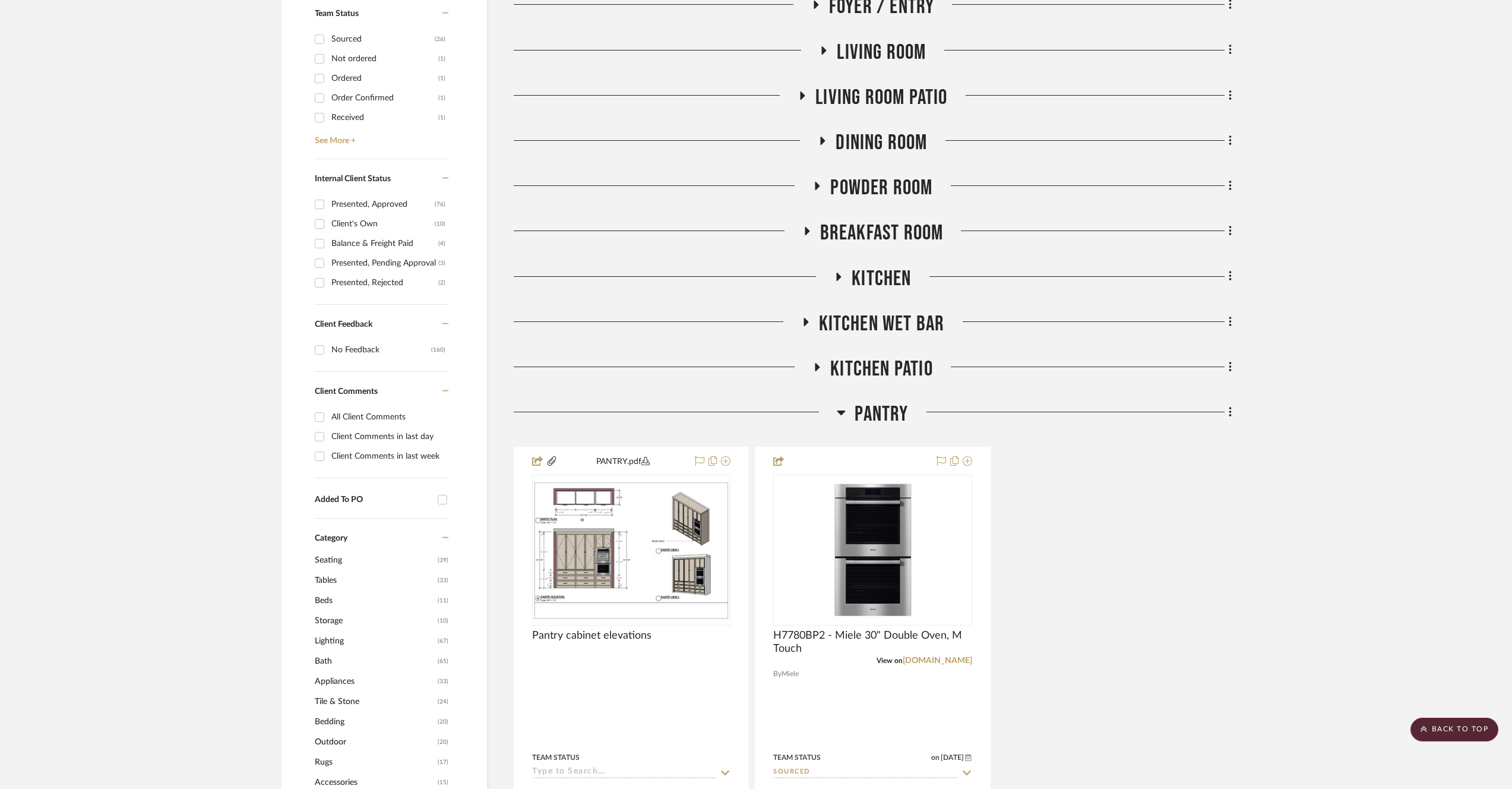
click at [869, 406] on span "Pantry" at bounding box center [881, 414] width 54 height 25
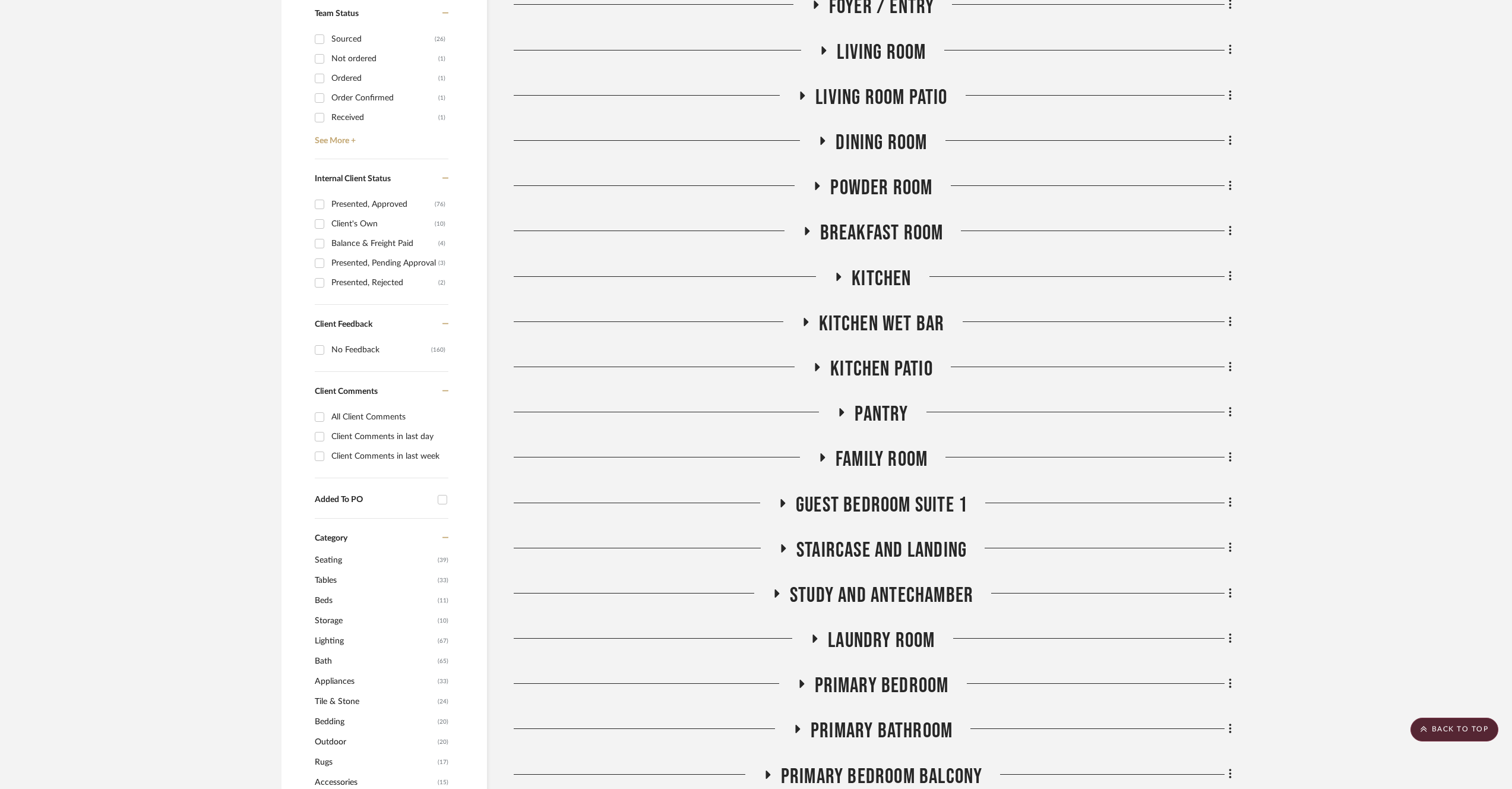
click at [885, 352] on div "Meeting notes & Documents Plans [PERSON_NAME] - Inventory Whole House Frontyard…" at bounding box center [873, 493] width 718 height 1450
click at [883, 363] on span "Kitchen Patio" at bounding box center [882, 369] width 103 height 25
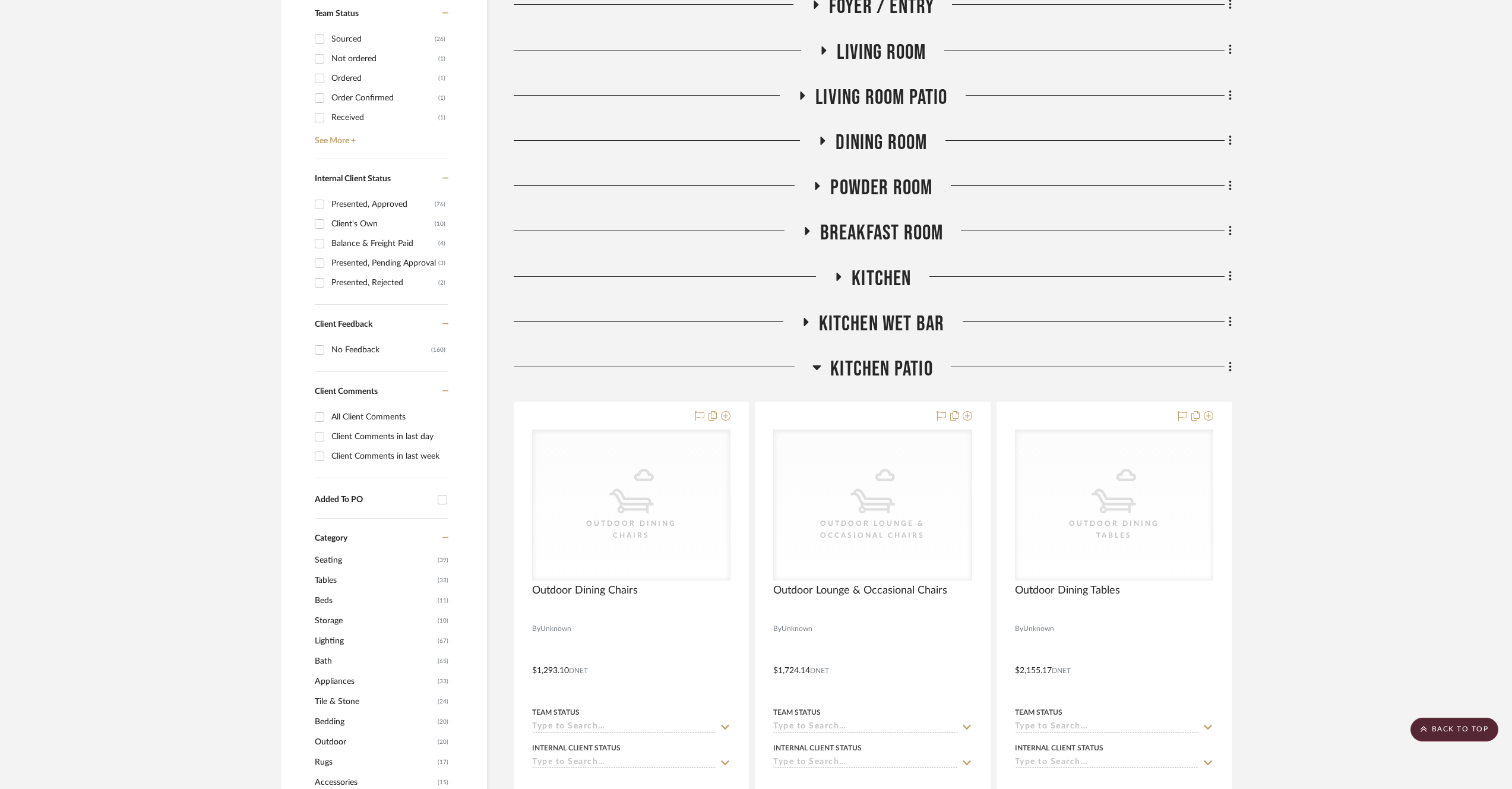
click at [873, 376] on span "Kitchen Patio" at bounding box center [882, 369] width 103 height 25
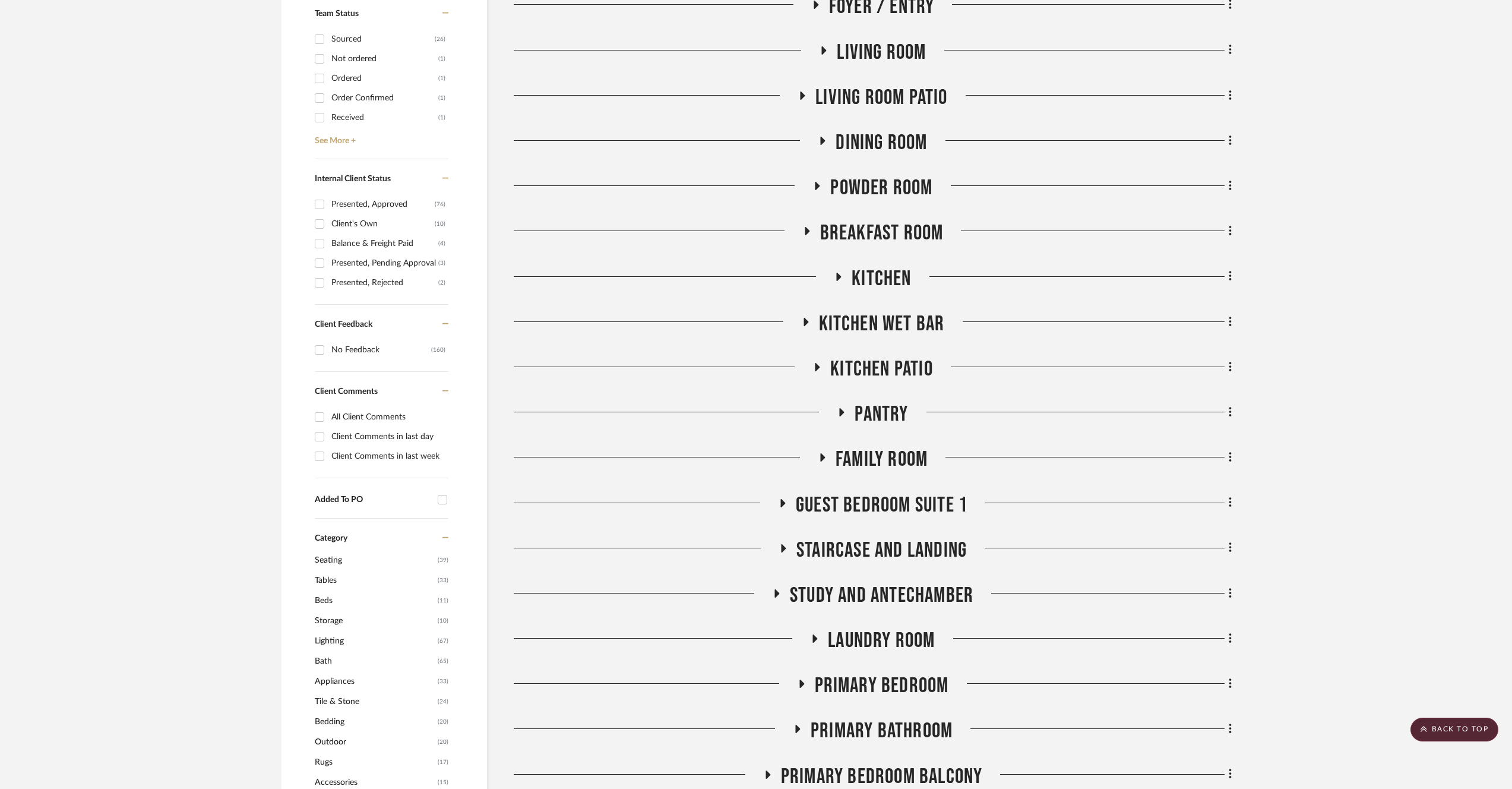
click at [883, 324] on span "Kitchen Wet Bar" at bounding box center [882, 324] width 126 height 25
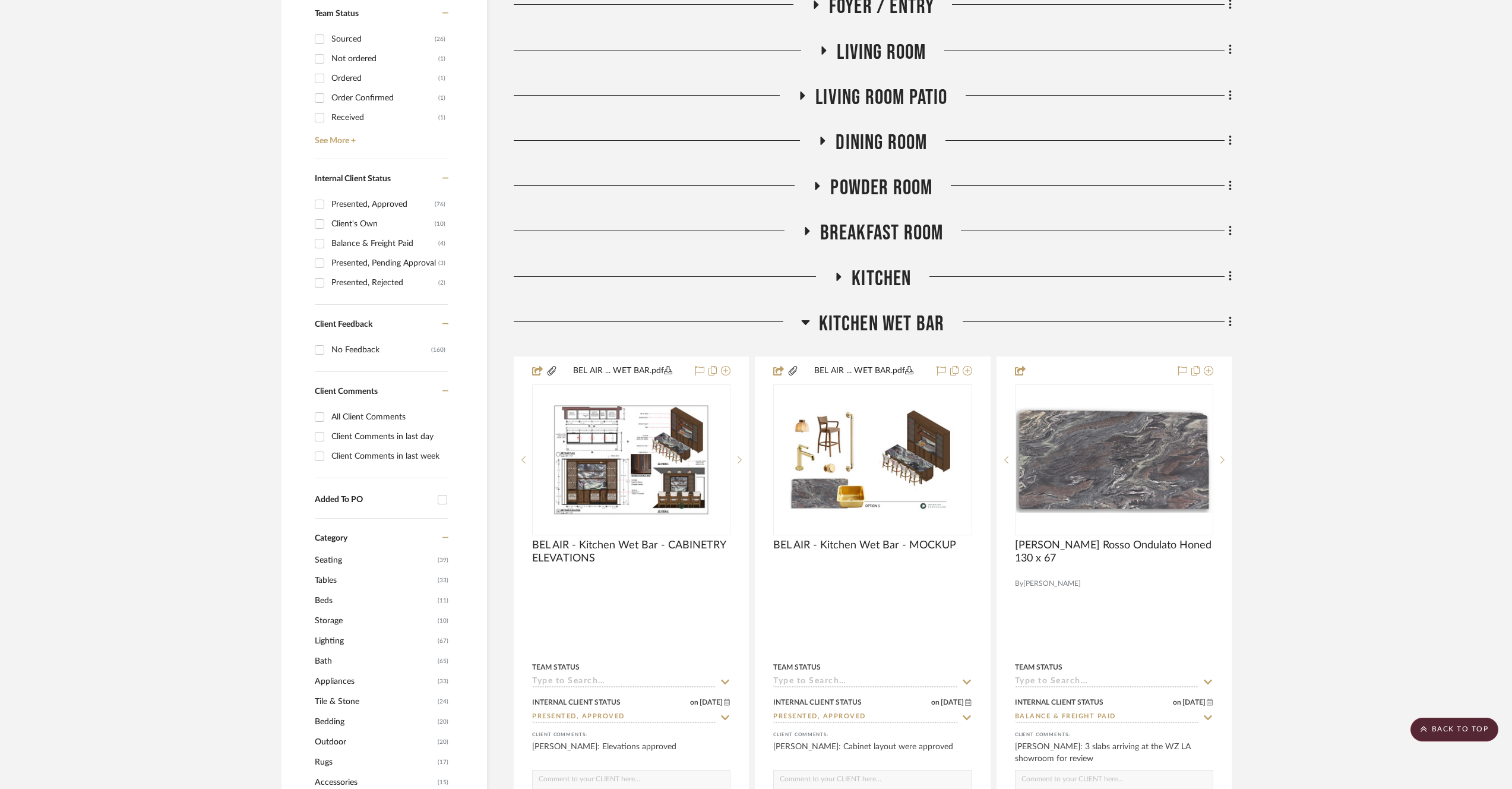
click at [876, 327] on span "Kitchen Wet Bar" at bounding box center [882, 324] width 126 height 25
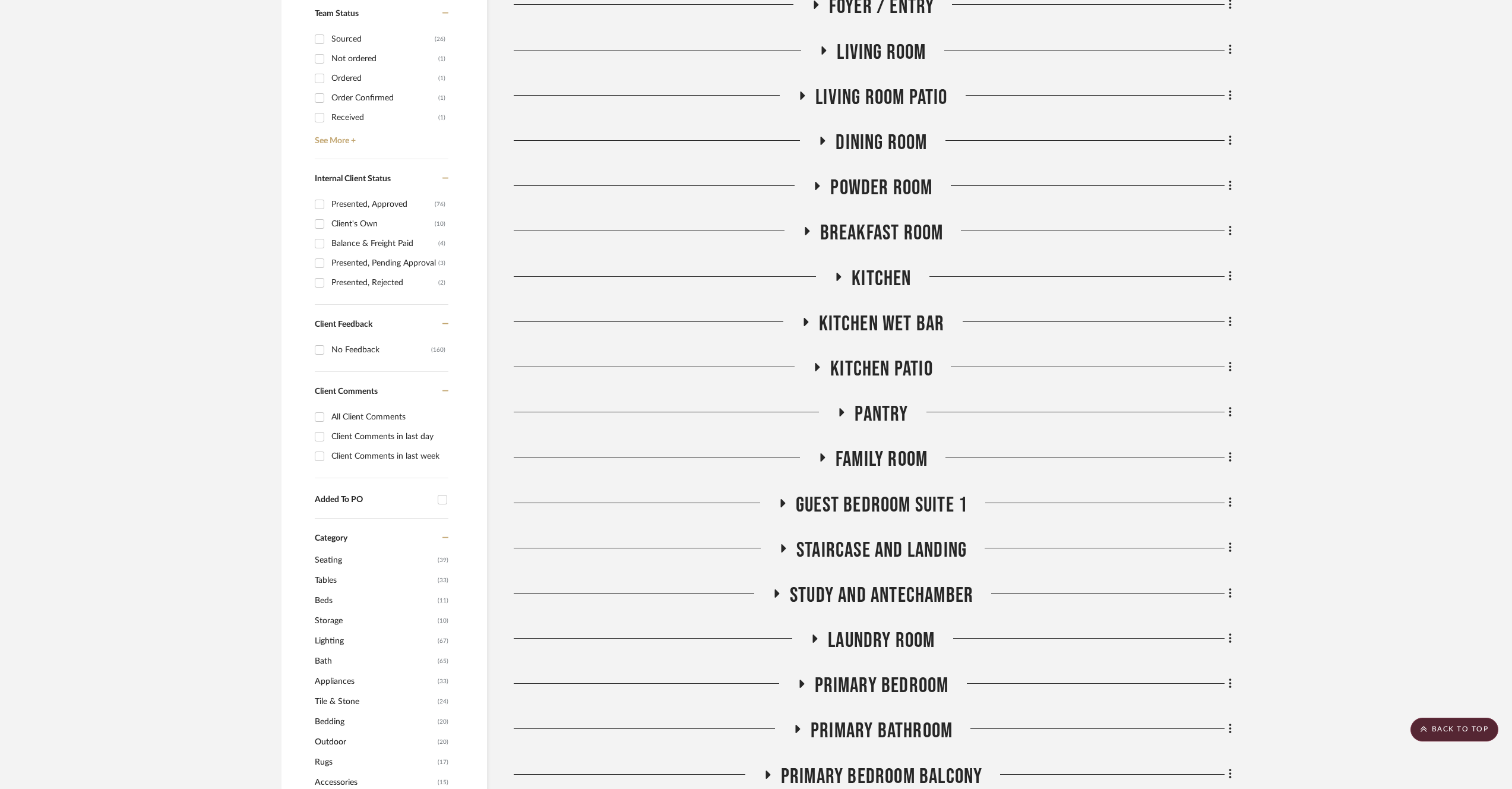
click at [884, 281] on span "Kitchen" at bounding box center [881, 279] width 59 height 25
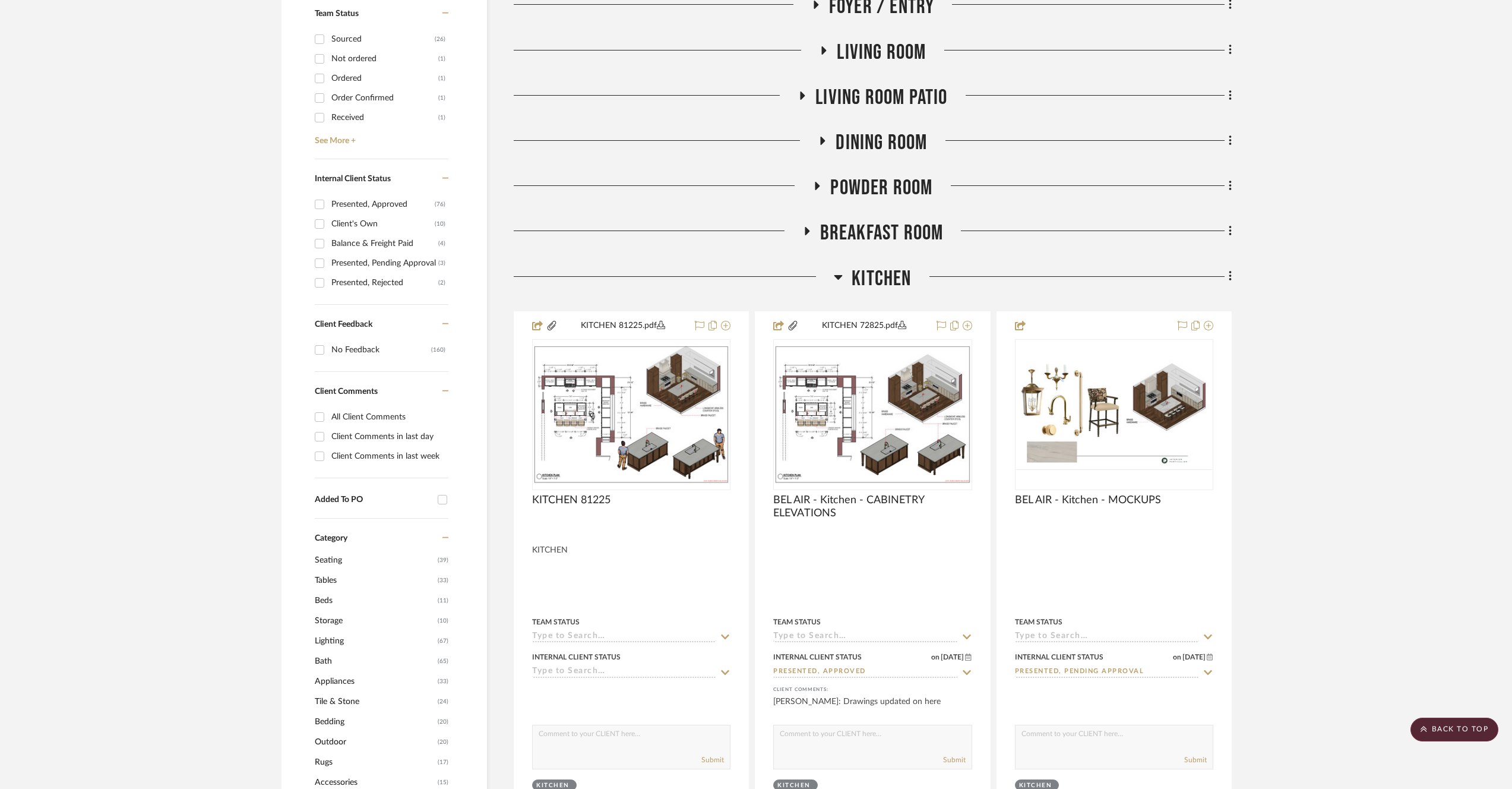
click at [888, 282] on span "Kitchen" at bounding box center [881, 279] width 59 height 25
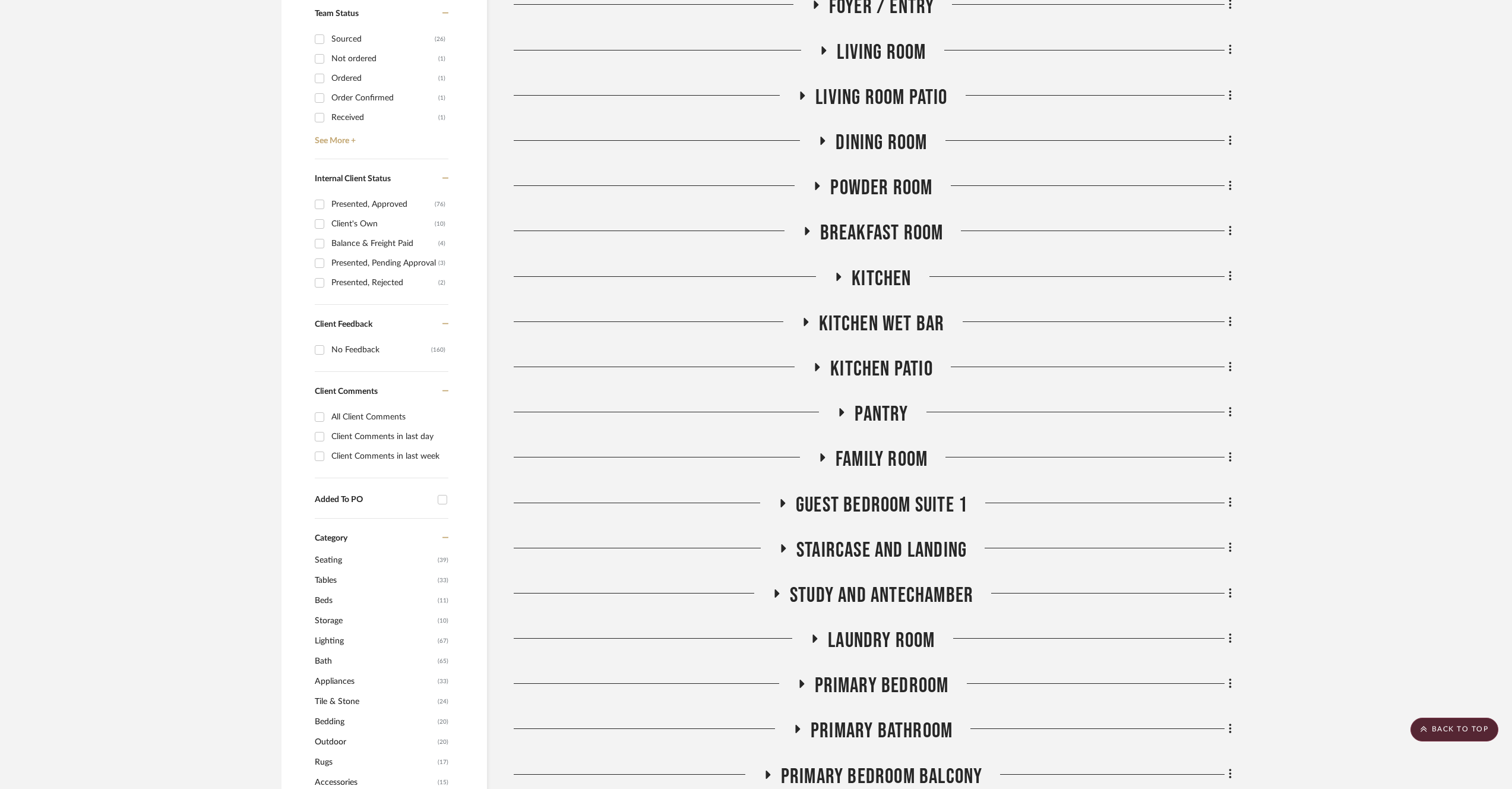
click at [897, 234] on span "Breakfast Room" at bounding box center [882, 233] width 124 height 25
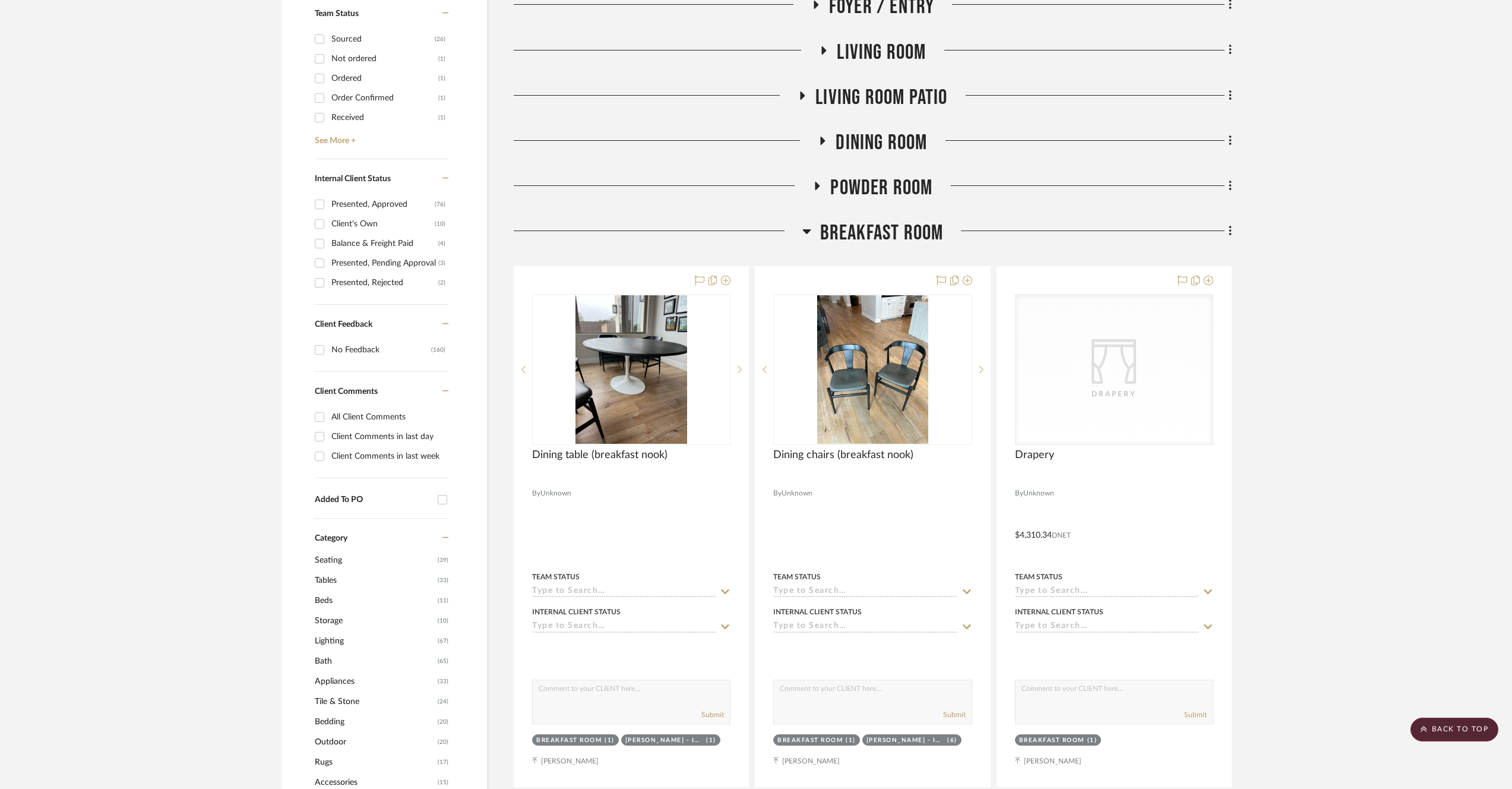
click at [897, 234] on span "Breakfast Room" at bounding box center [882, 233] width 124 height 25
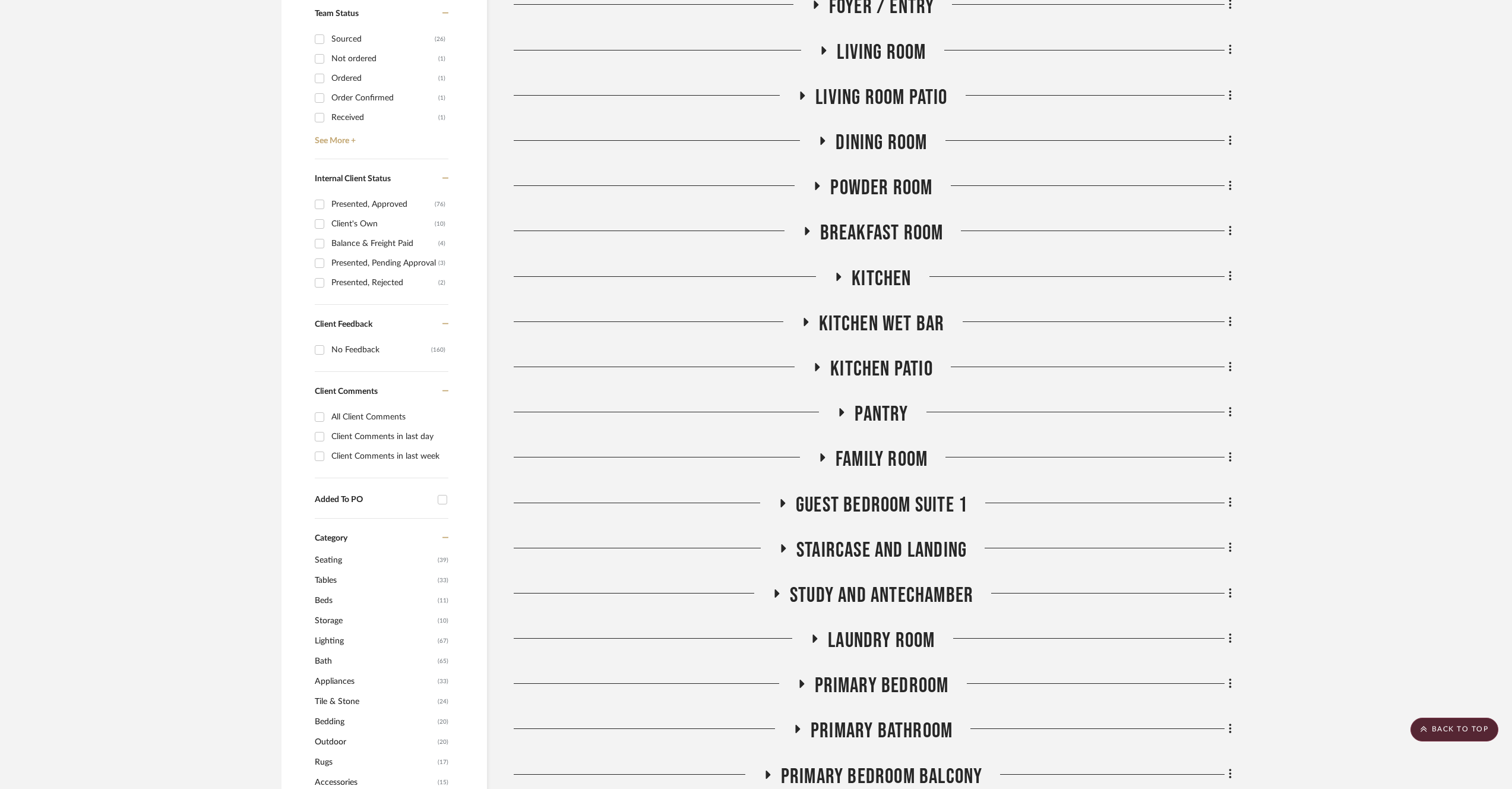
click at [903, 184] on span "Powder Room" at bounding box center [882, 188] width 102 height 25
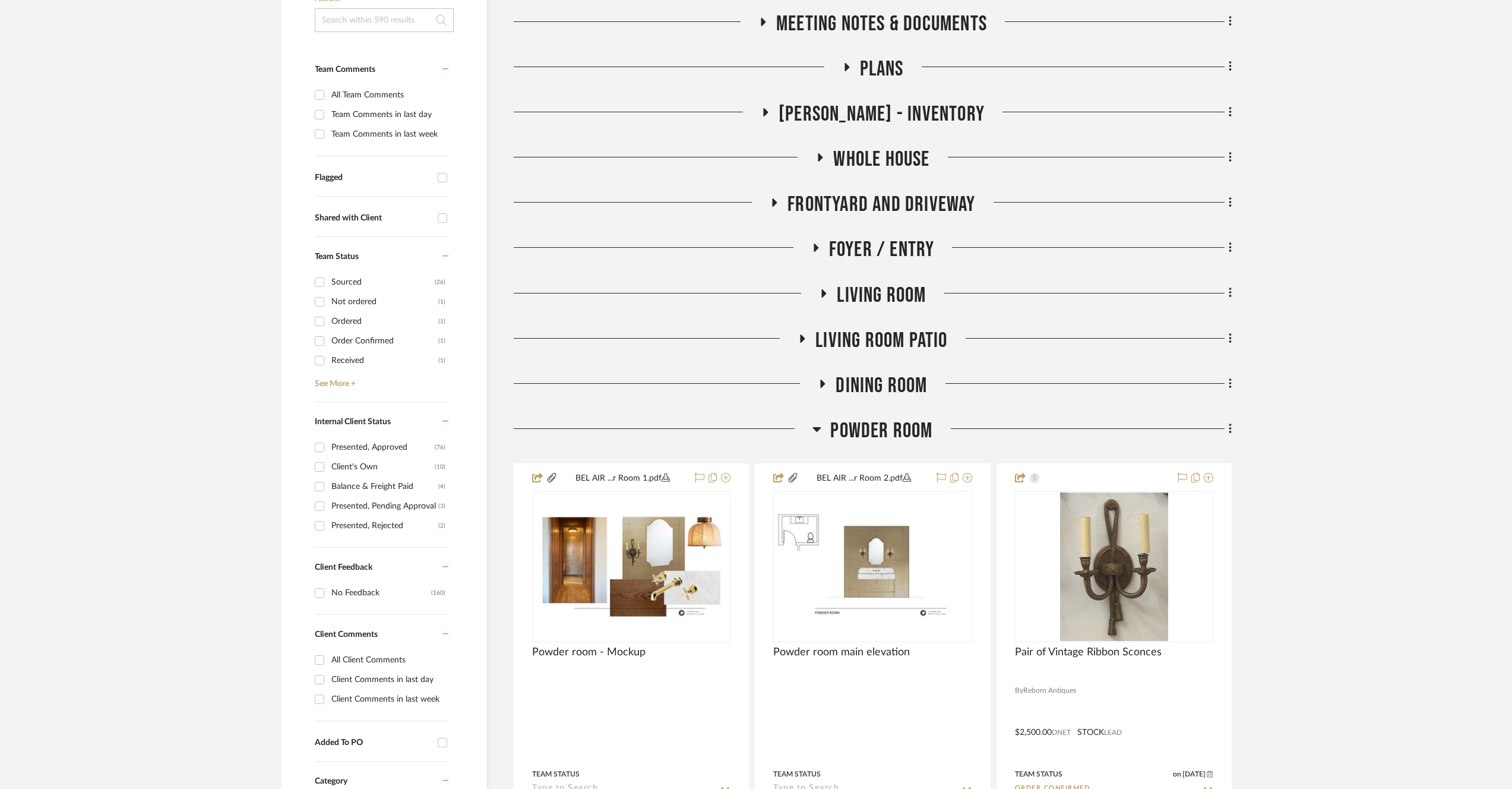
scroll to position [329, 0]
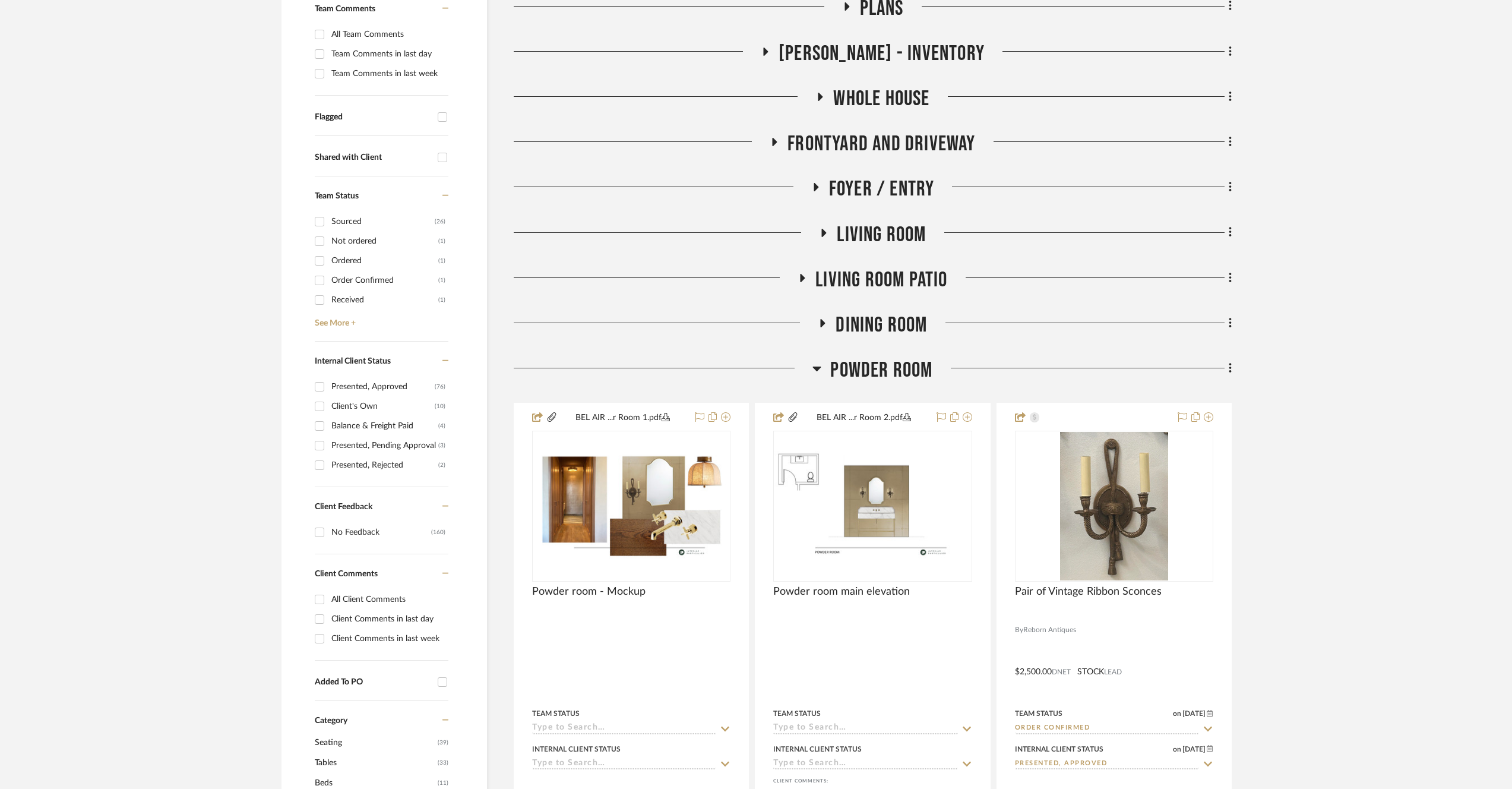
click at [911, 367] on span "Powder Room" at bounding box center [882, 370] width 102 height 25
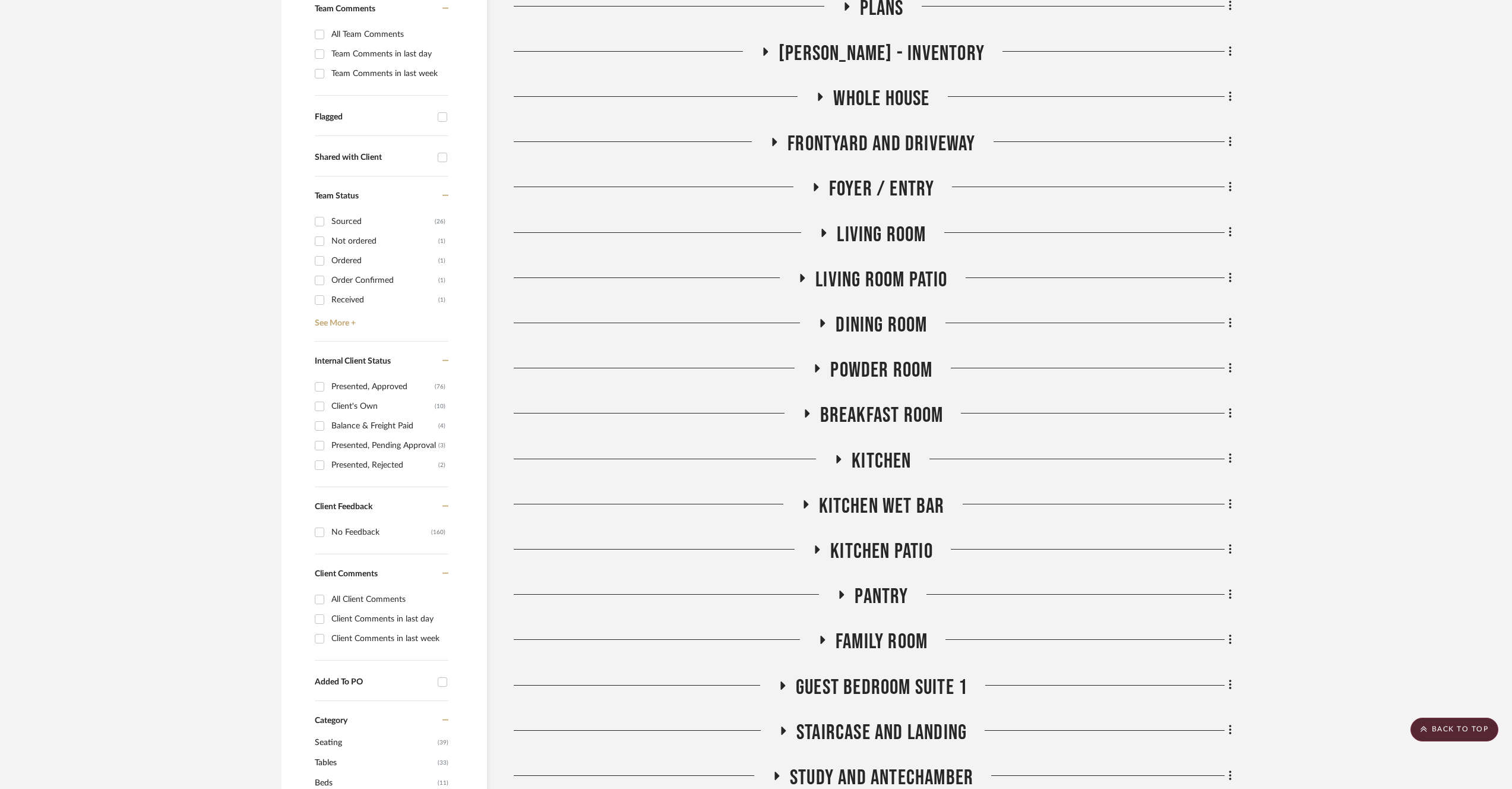
click at [866, 236] on span "Living Room" at bounding box center [881, 235] width 89 height 25
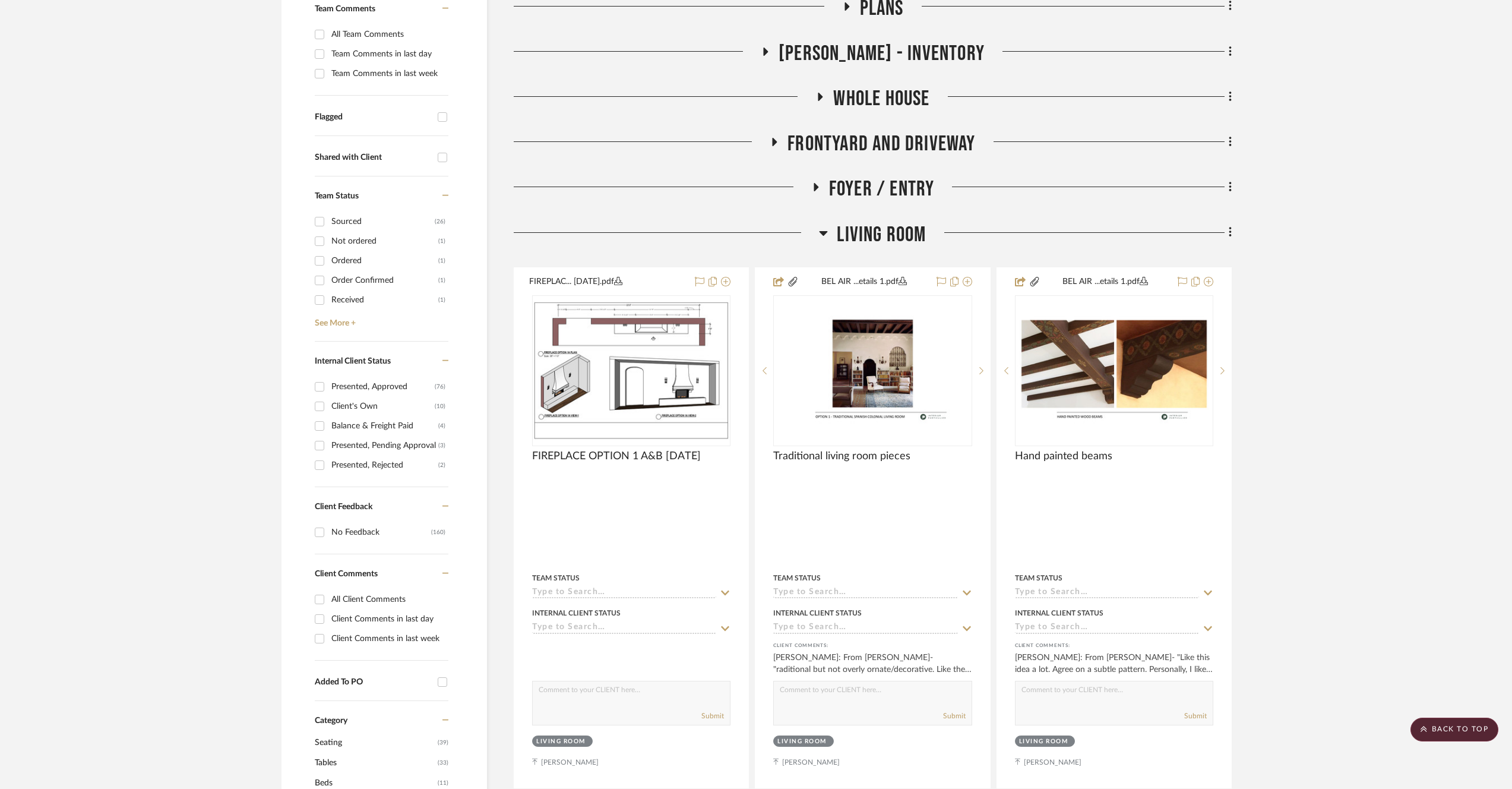
click at [866, 236] on span "Living Room" at bounding box center [881, 235] width 89 height 25
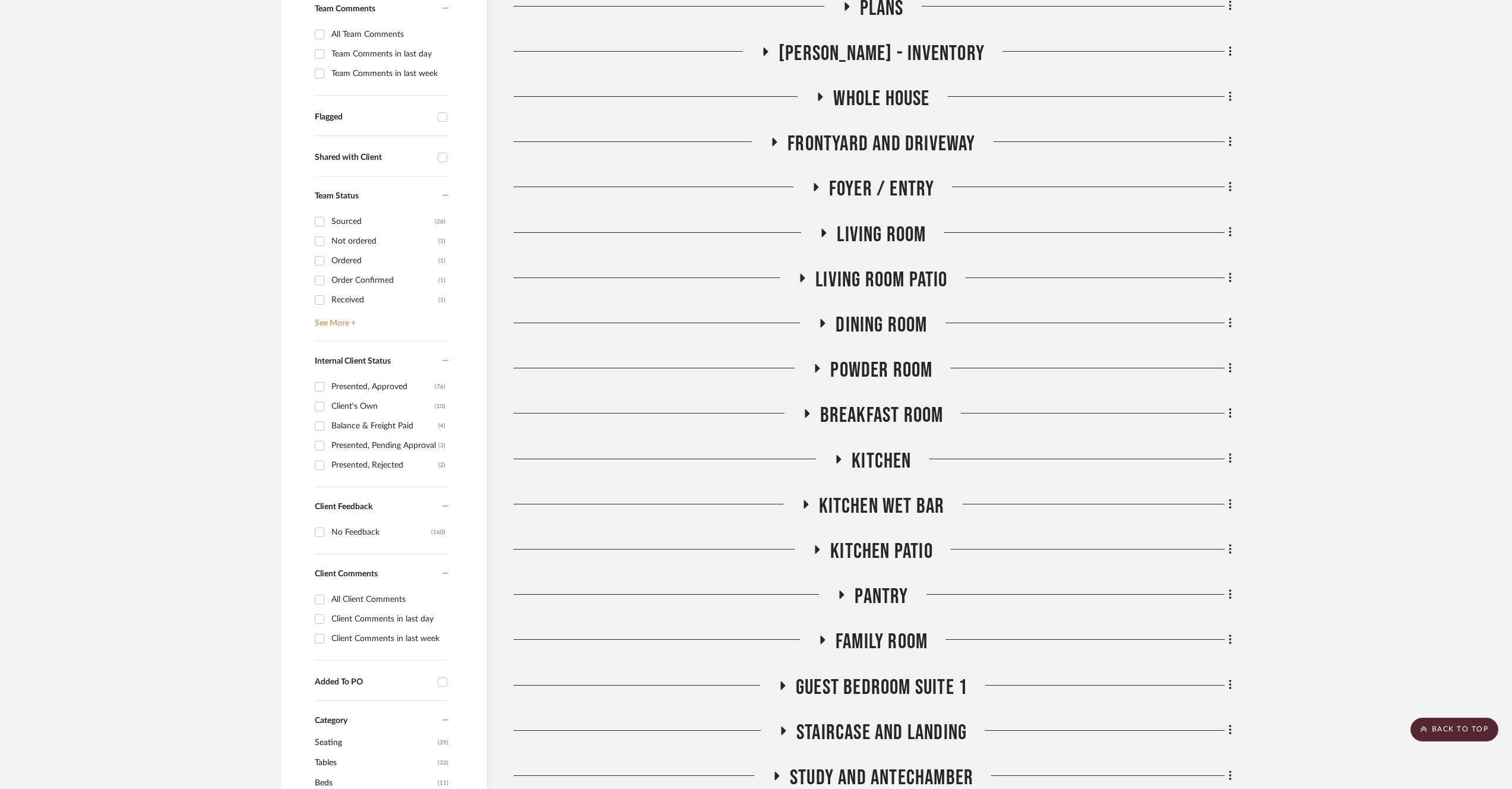
click at [927, 278] on span "Living room Patio" at bounding box center [881, 280] width 132 height 25
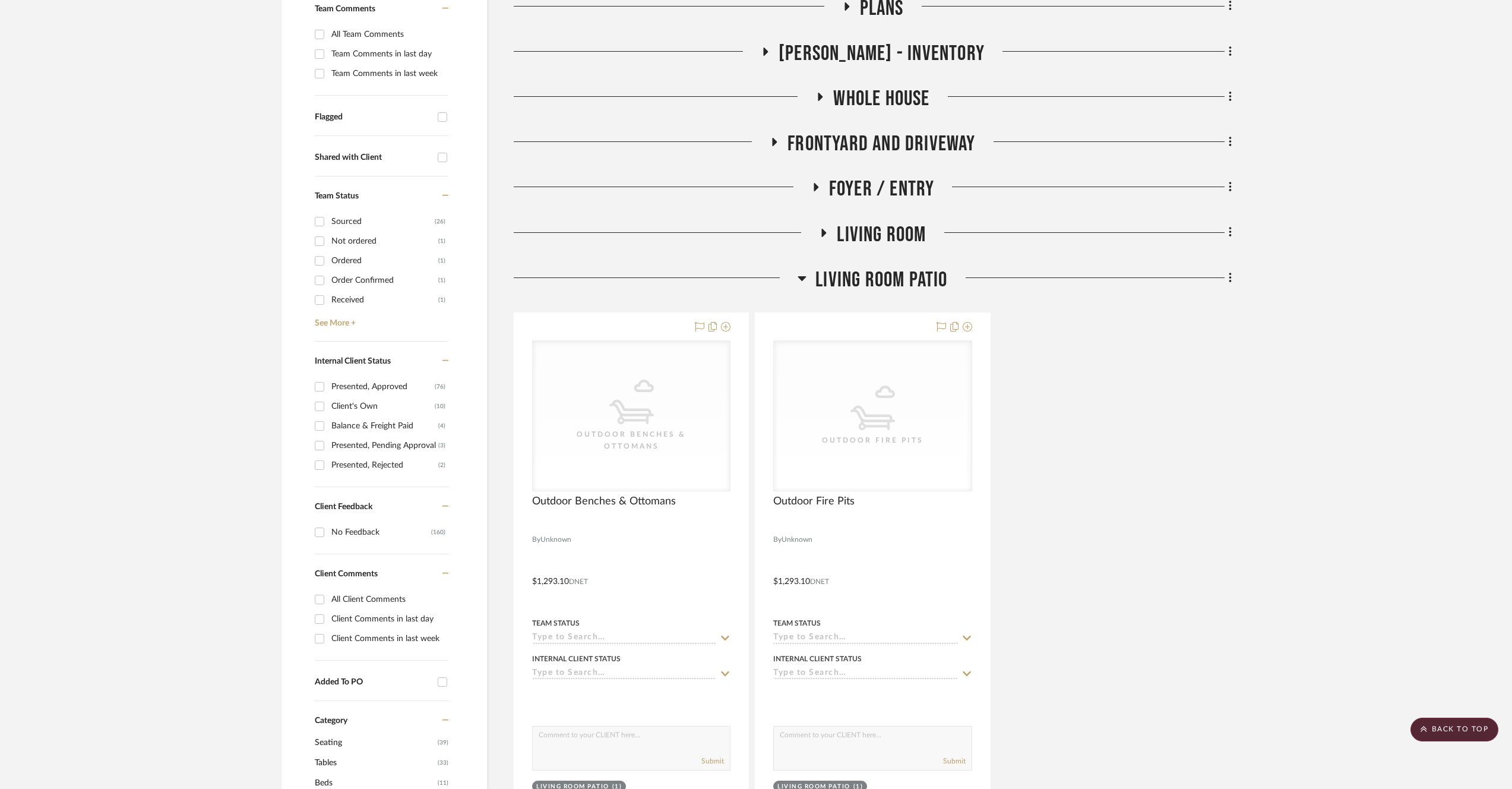
click at [888, 240] on span "Living Room" at bounding box center [881, 235] width 89 height 25
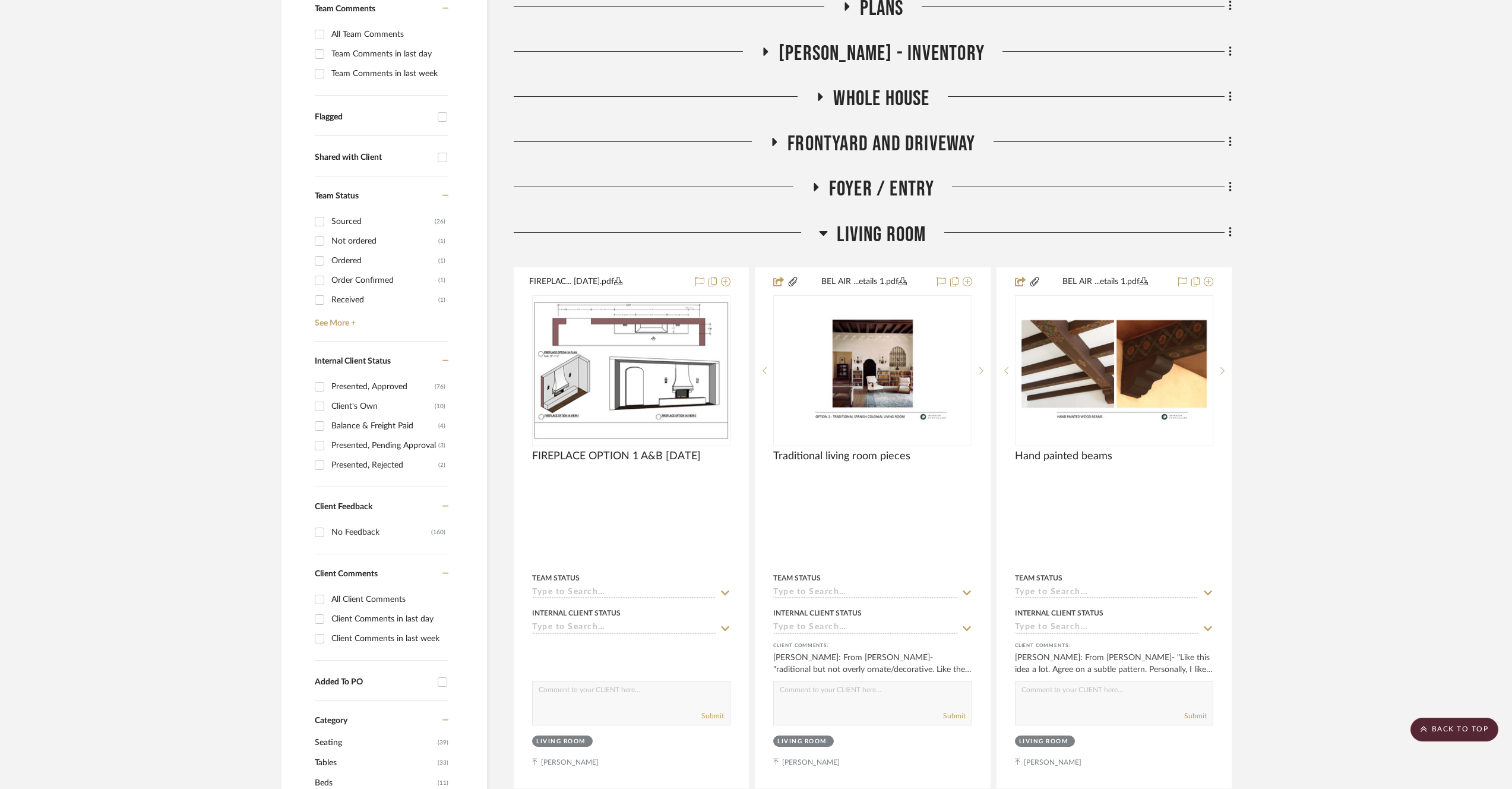
click at [888, 236] on span "Living Room" at bounding box center [881, 235] width 89 height 25
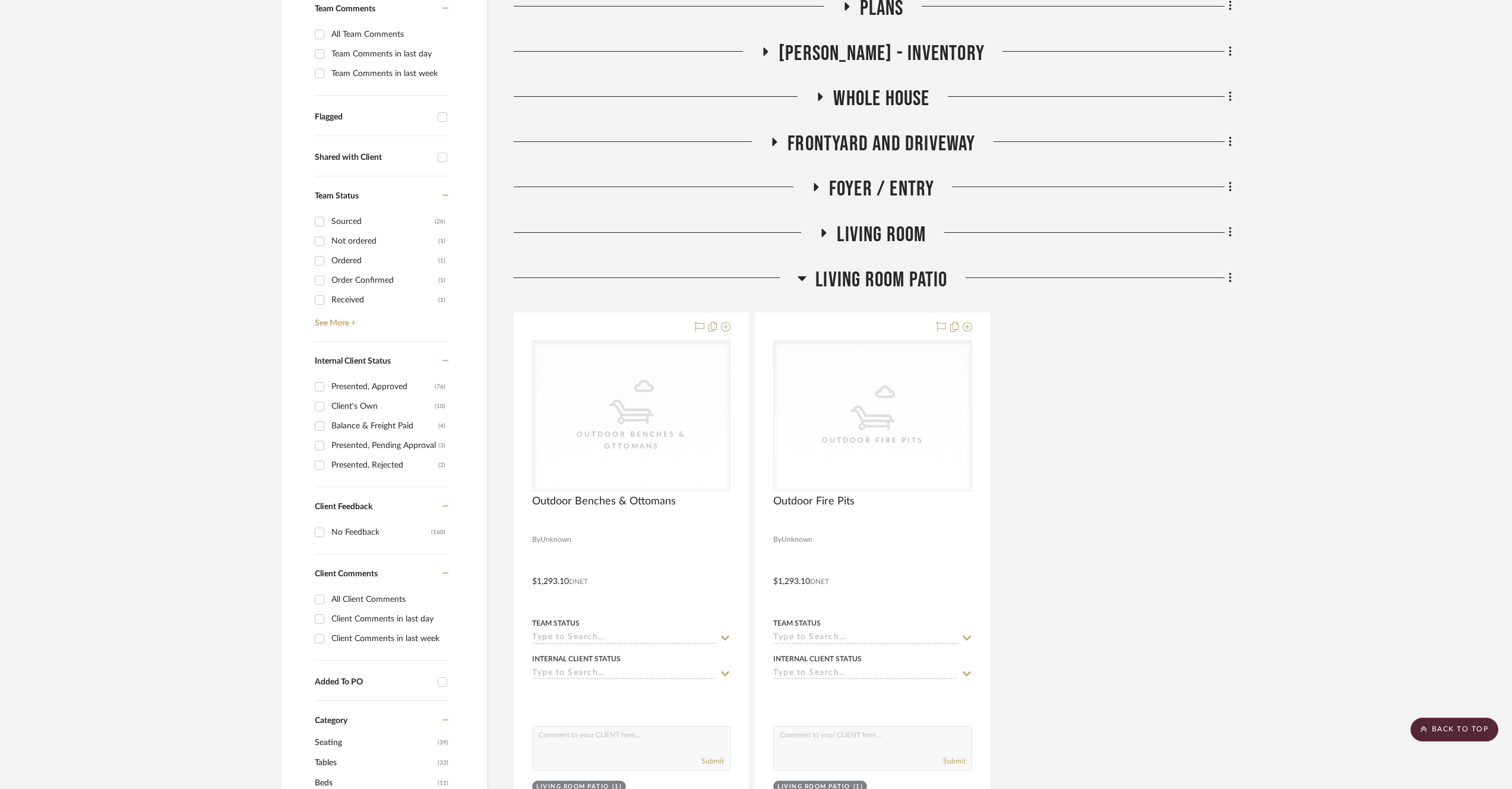
click at [879, 279] on span "Living room Patio" at bounding box center [881, 280] width 132 height 25
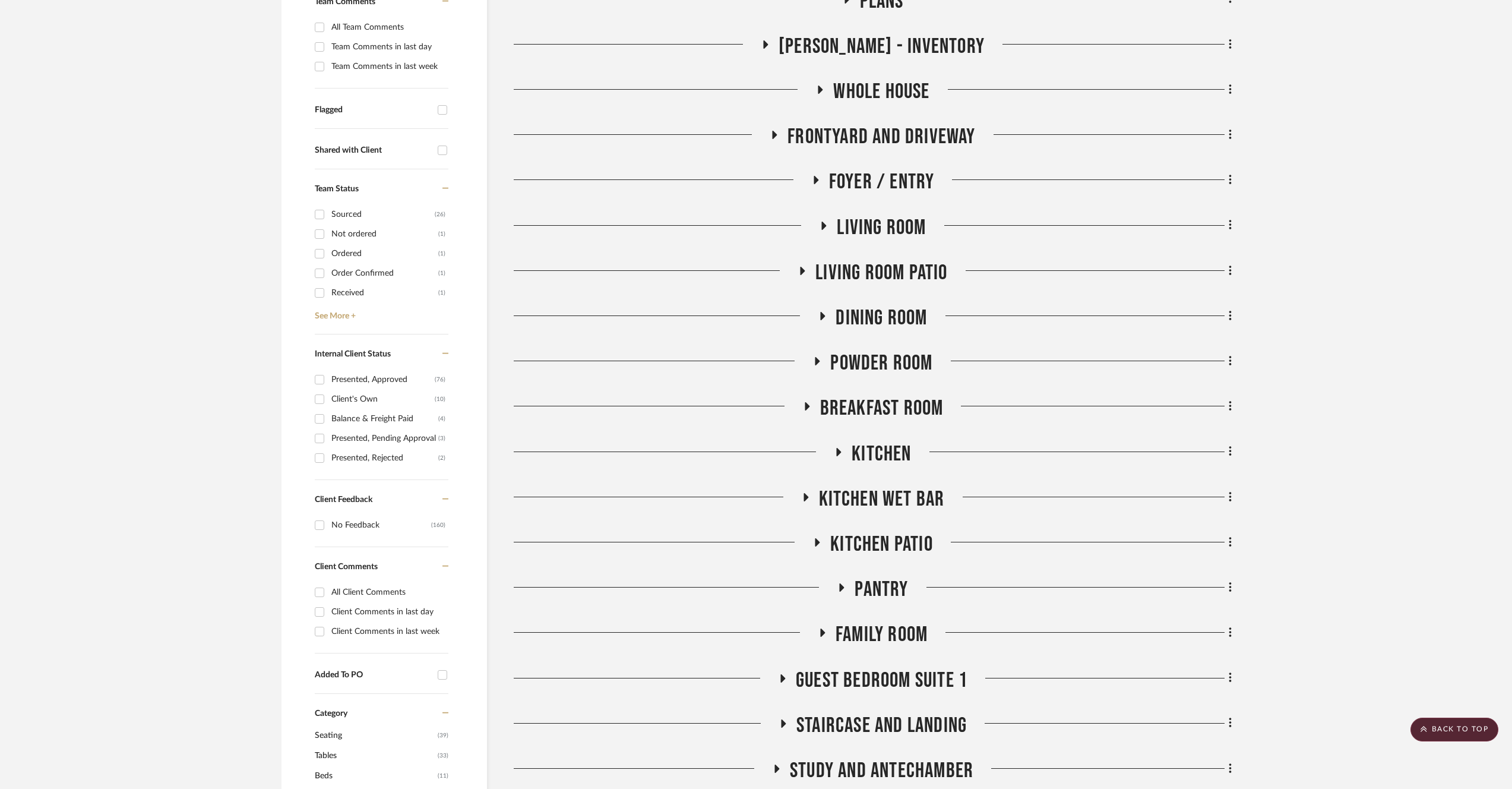
scroll to position [349, 0]
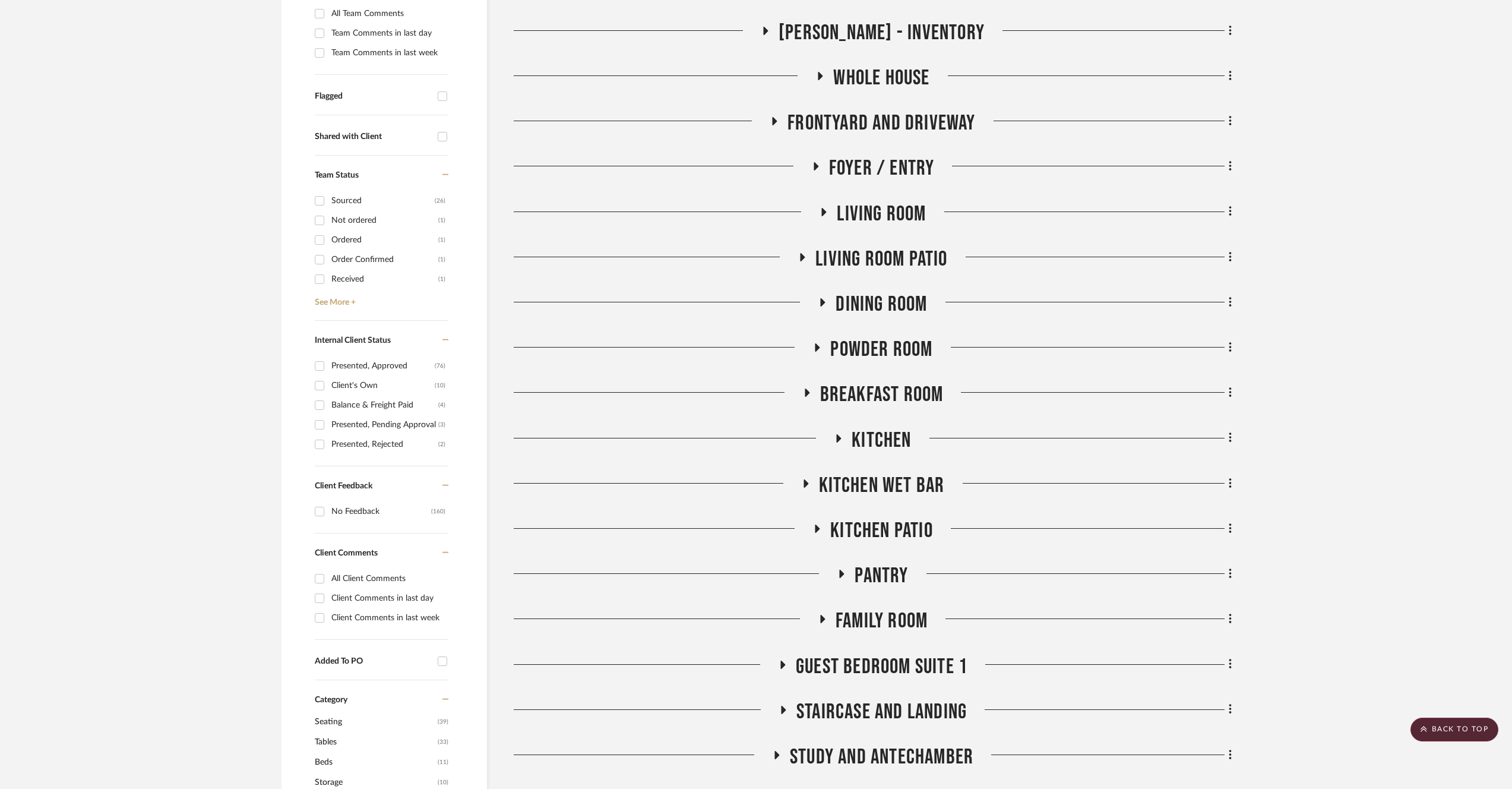
click at [917, 626] on span "Family Room" at bounding box center [882, 621] width 92 height 25
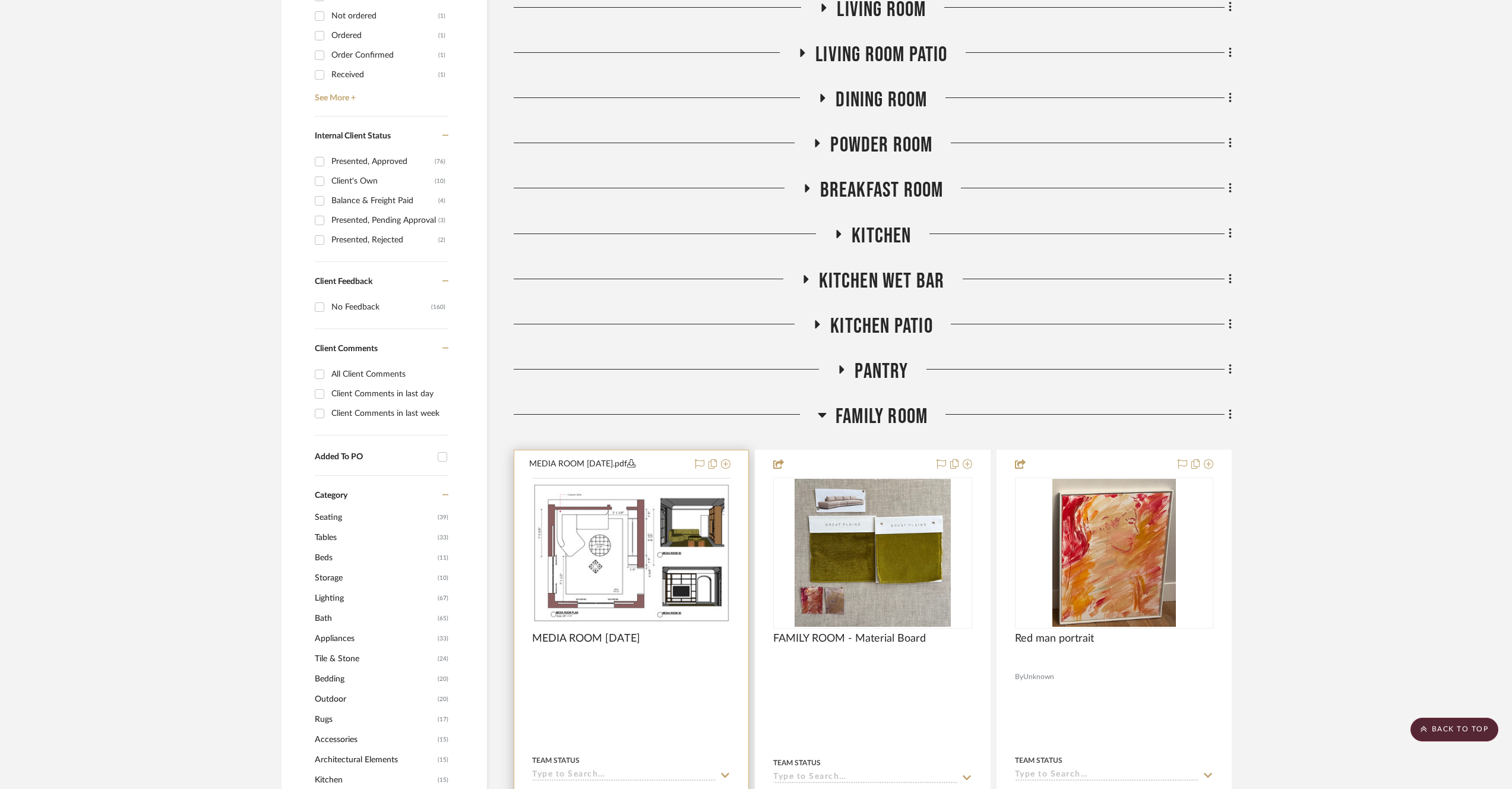
scroll to position [561, 0]
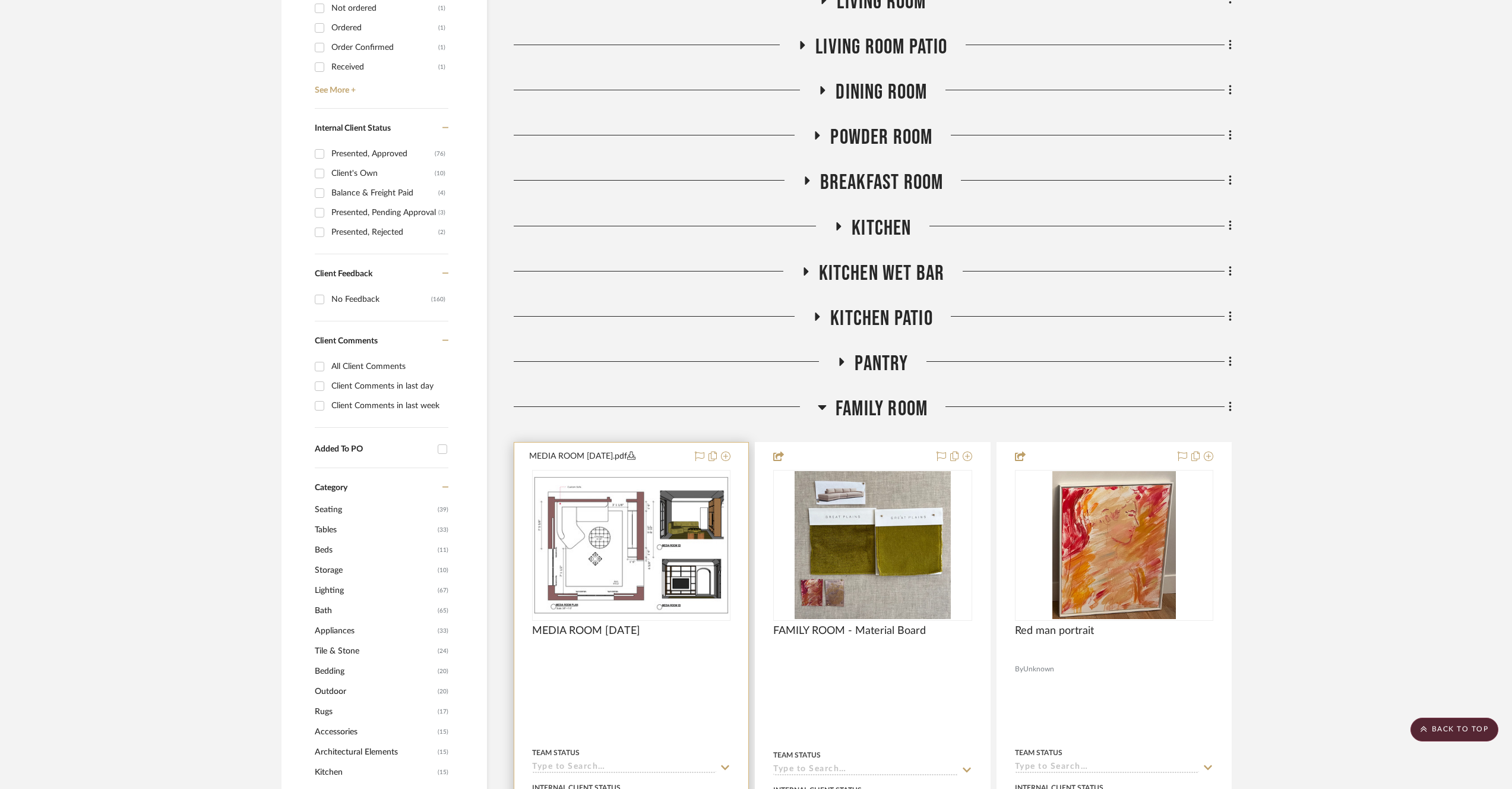
click at [0, 0] on img at bounding box center [0, 0] width 0 height 0
